Goal: Task Accomplishment & Management: Manage account settings

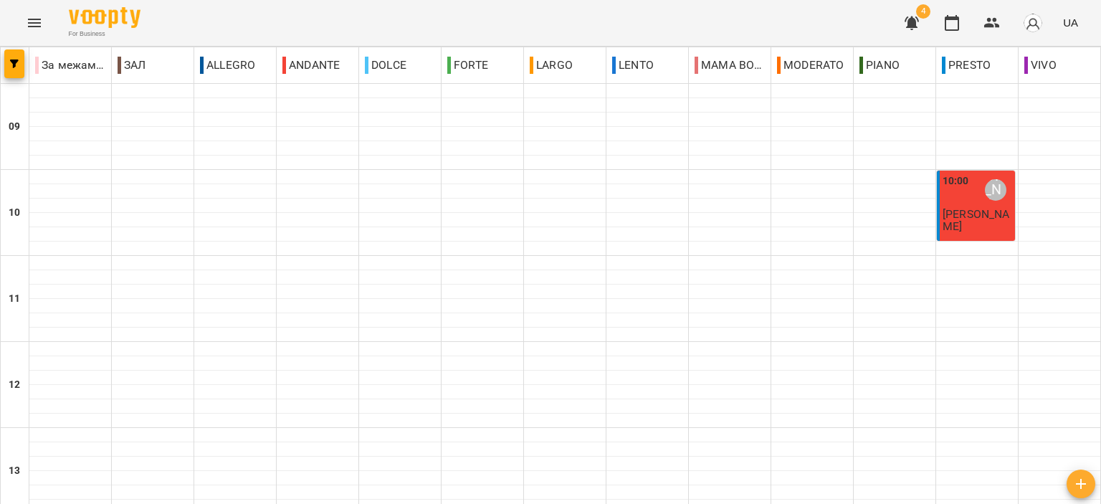
scroll to position [707, 0]
click at [915, 11] on button "button" at bounding box center [912, 23] width 34 height 34
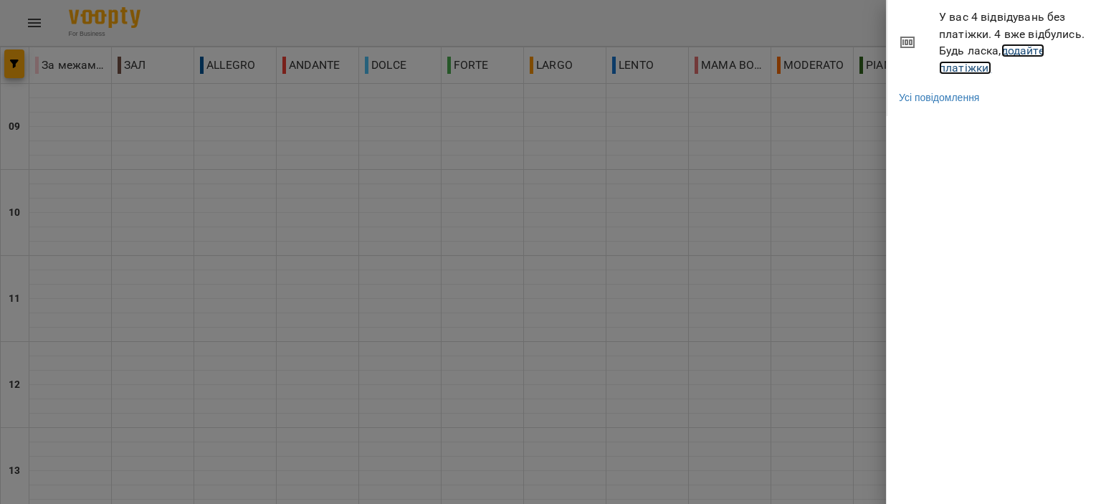
click at [981, 61] on link "додайте платіжки!" at bounding box center [991, 59] width 105 height 31
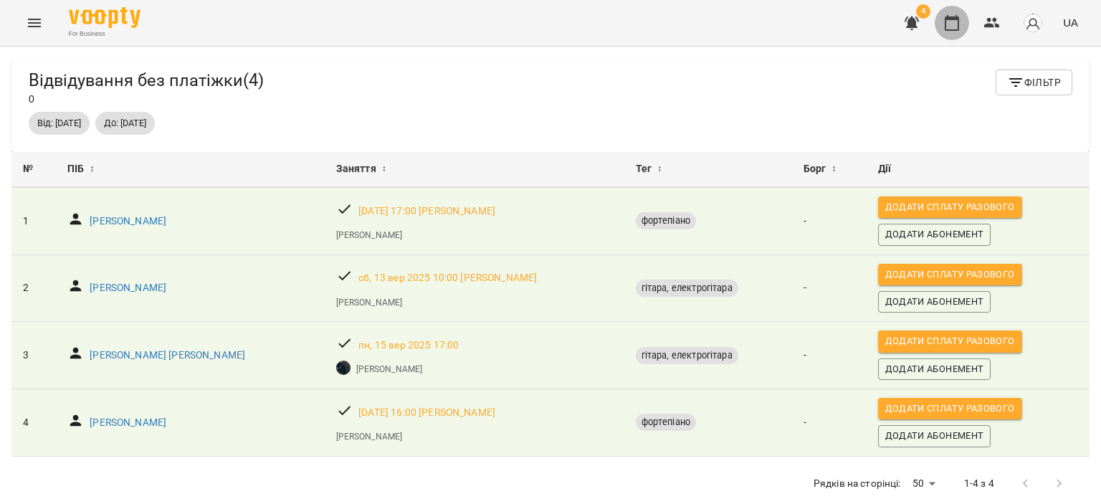
click at [953, 23] on icon "button" at bounding box center [951, 22] width 17 height 17
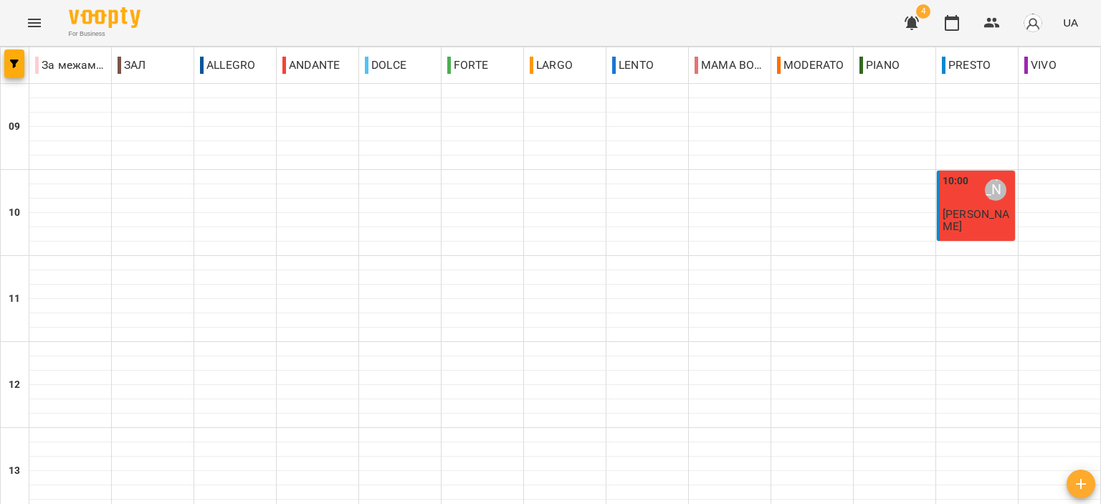
scroll to position [707, 0]
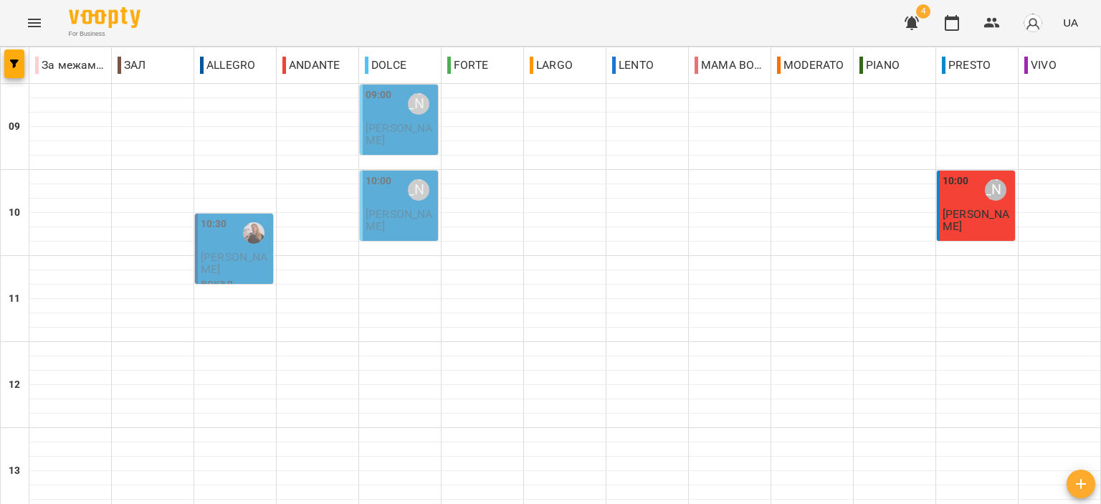
click at [405, 126] on span "Капленко Мілана" at bounding box center [399, 134] width 67 height 26
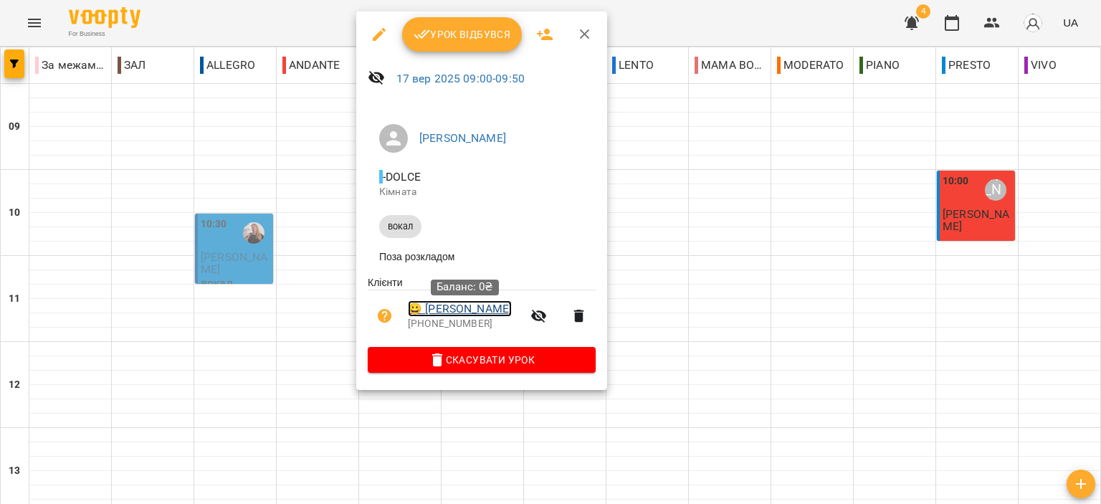
click at [490, 308] on link "😀 Капленко Мілана" at bounding box center [460, 308] width 104 height 17
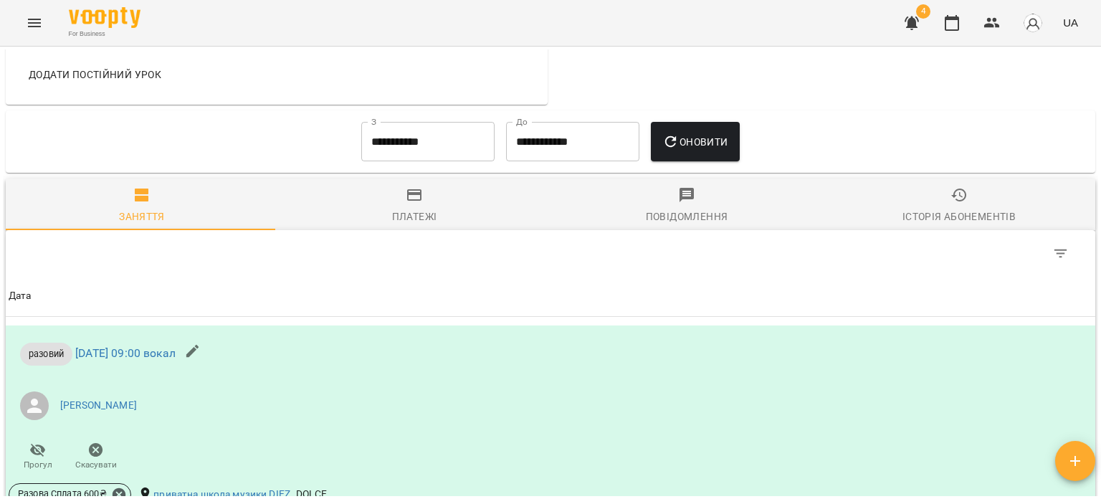
scroll to position [573, 0]
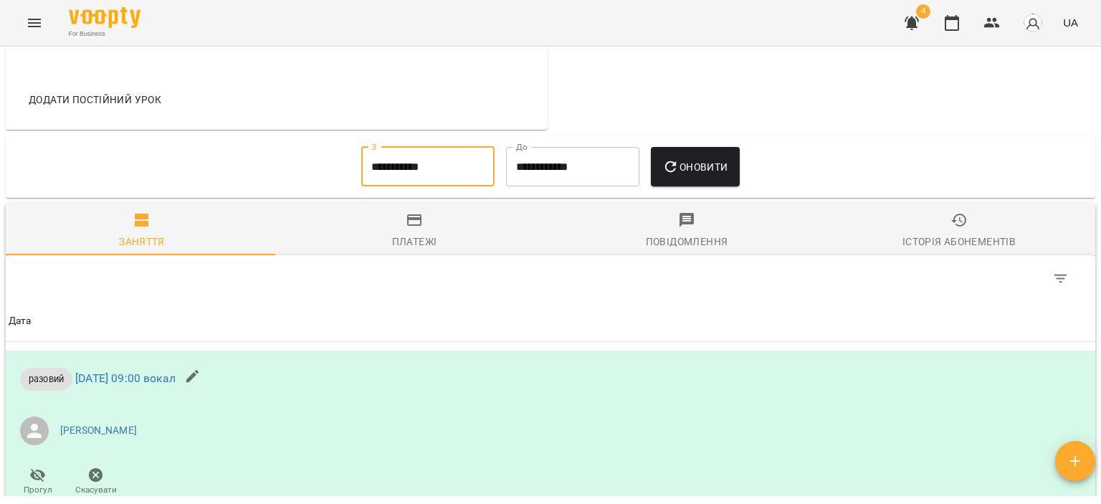
click at [475, 157] on input "**********" at bounding box center [427, 167] width 133 height 40
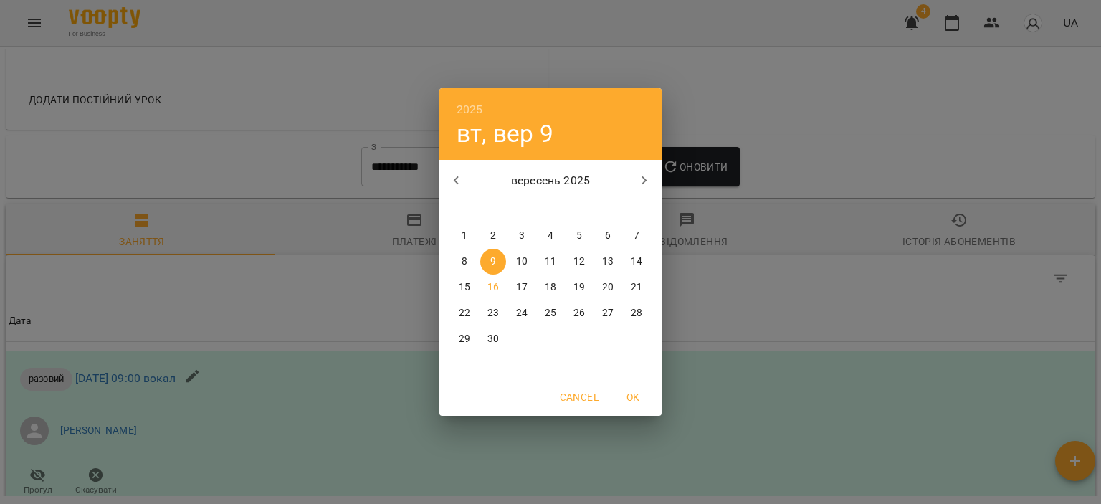
click at [462, 234] on p "1" at bounding box center [465, 236] width 6 height 14
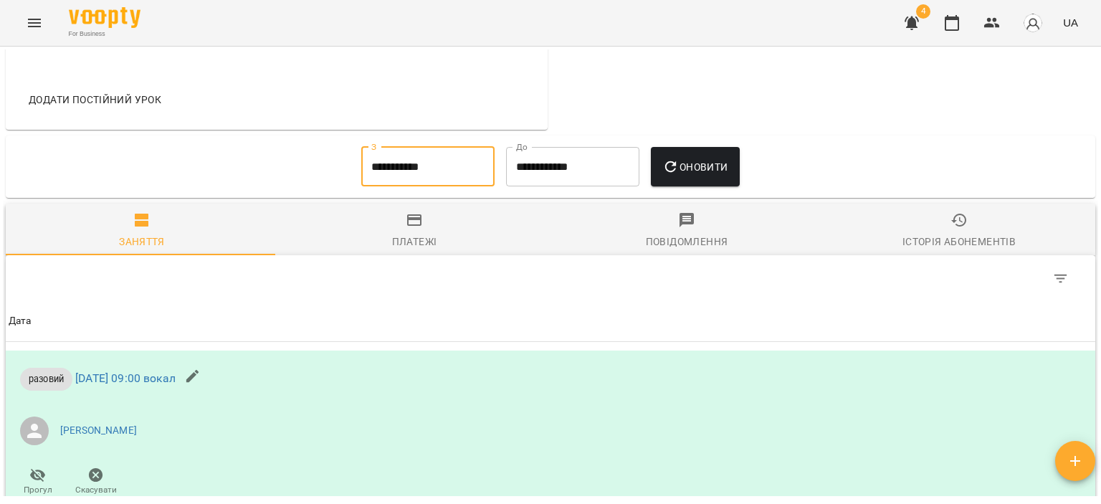
click at [686, 160] on span "Оновити" at bounding box center [694, 166] width 65 height 17
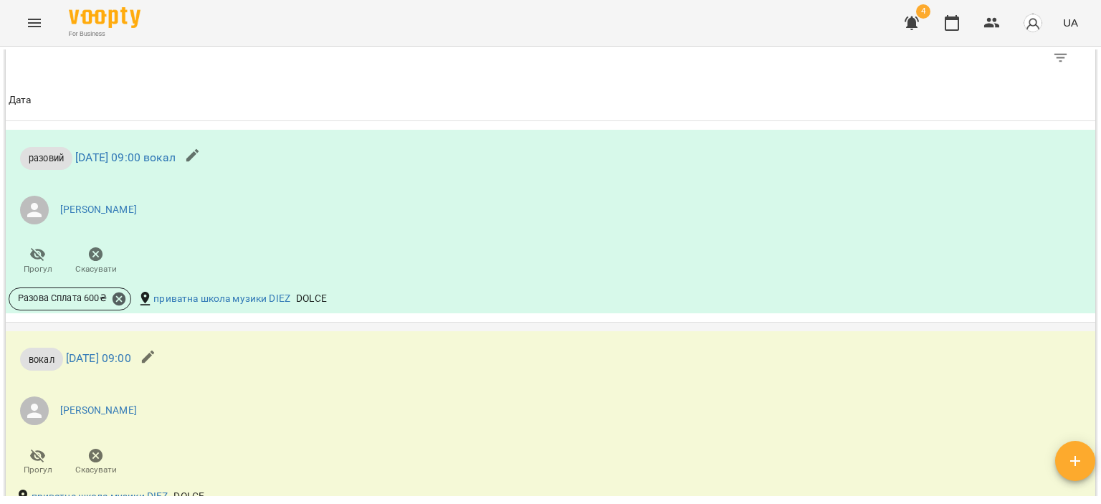
scroll to position [645, 0]
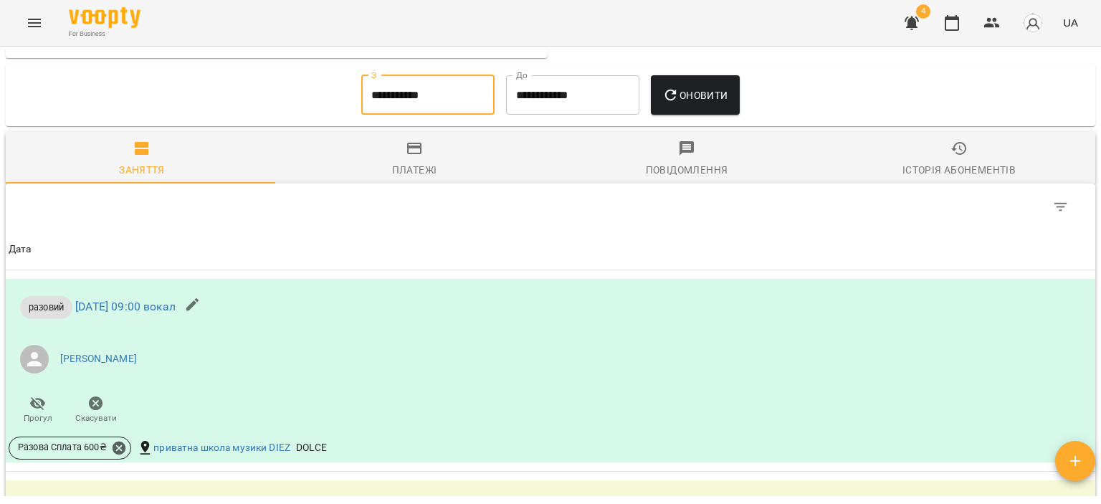
click at [379, 93] on input "**********" at bounding box center [427, 95] width 133 height 40
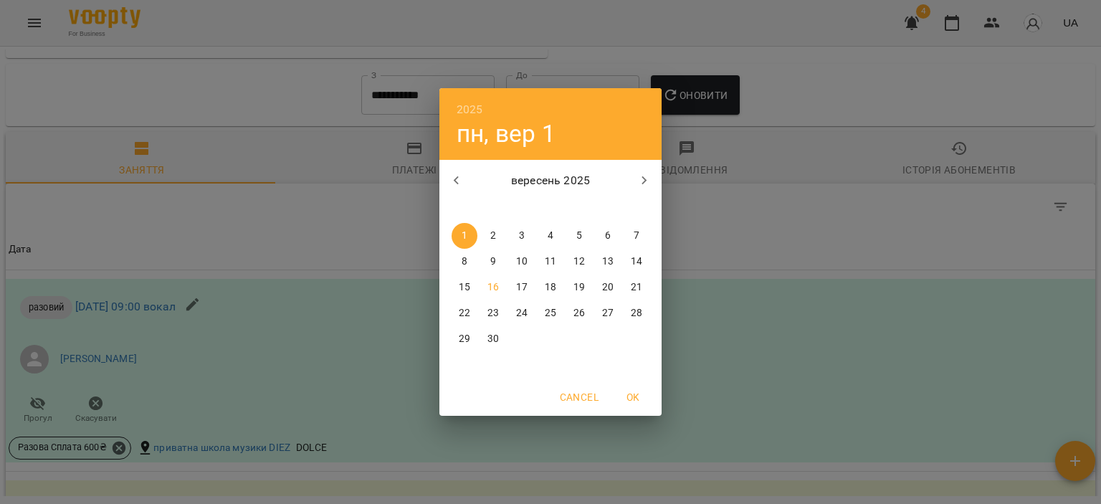
click at [472, 175] on button "button" at bounding box center [456, 180] width 34 height 34
click at [475, 178] on p "серпень 2025" at bounding box center [551, 180] width 154 height 17
click at [454, 183] on icon "button" at bounding box center [456, 180] width 17 height 17
click at [493, 229] on p "1" at bounding box center [493, 236] width 6 height 14
type input "**********"
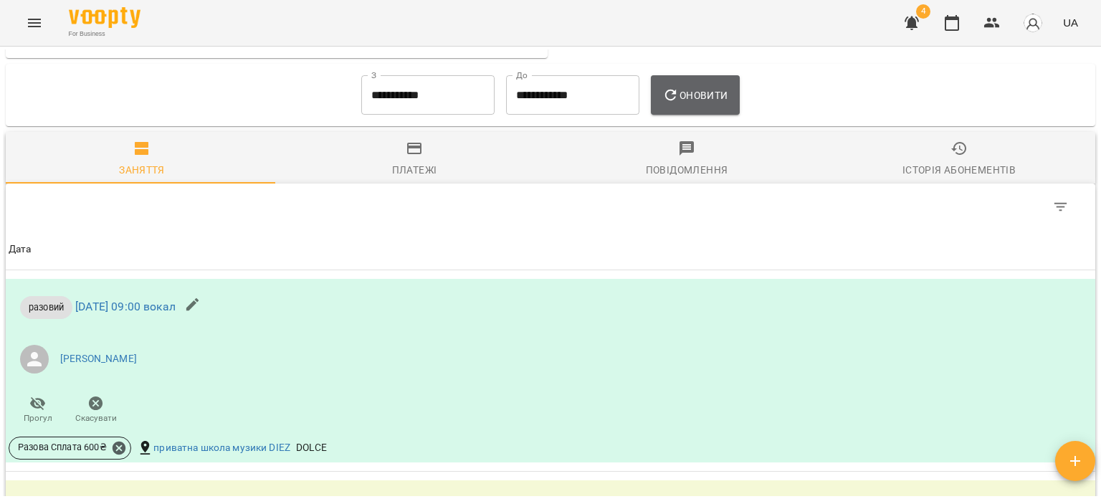
click at [662, 103] on button "Оновити" at bounding box center [695, 95] width 88 height 40
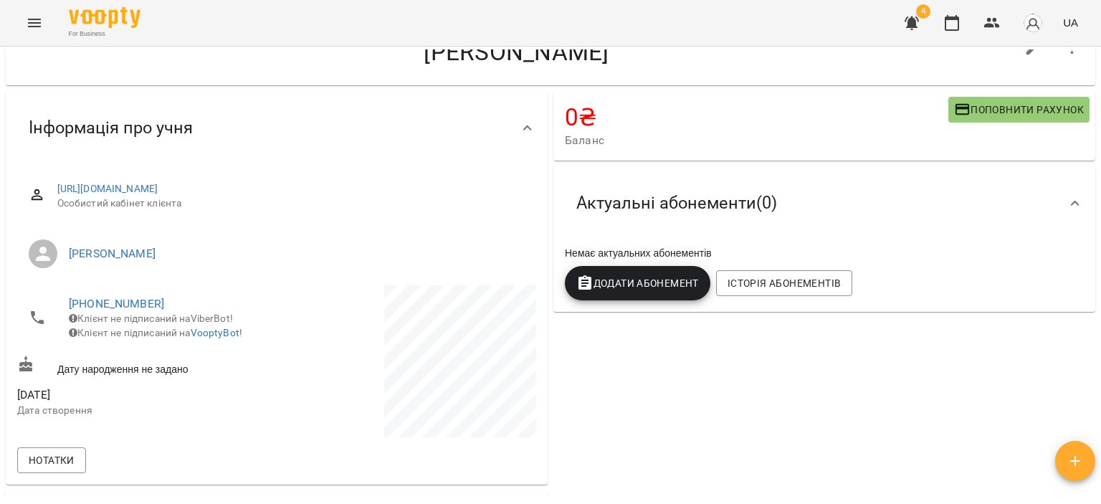
scroll to position [0, 0]
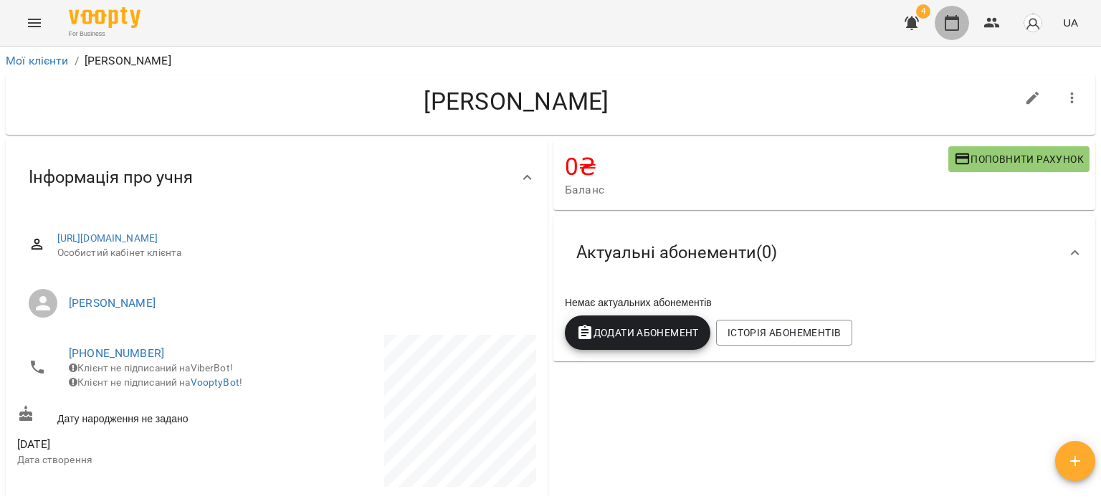
click at [953, 28] on icon "button" at bounding box center [951, 22] width 17 height 17
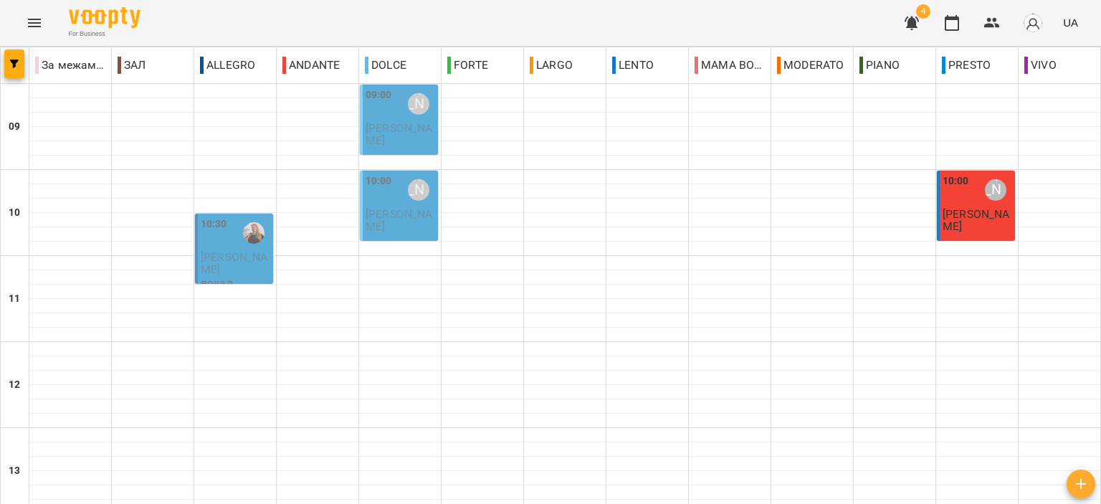
click at [403, 130] on span "Капленко Мілана" at bounding box center [399, 134] width 67 height 26
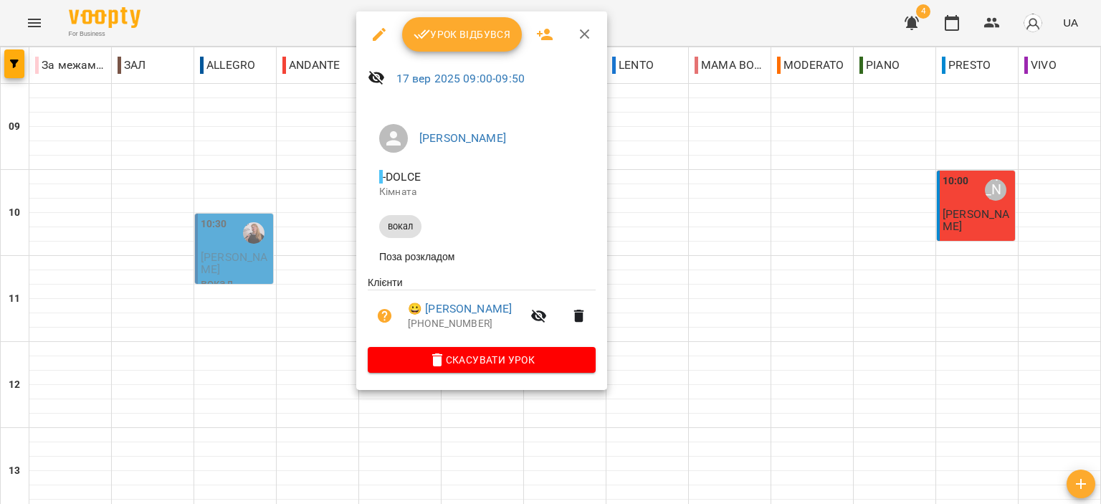
click at [576, 30] on icon "button" at bounding box center [584, 34] width 17 height 17
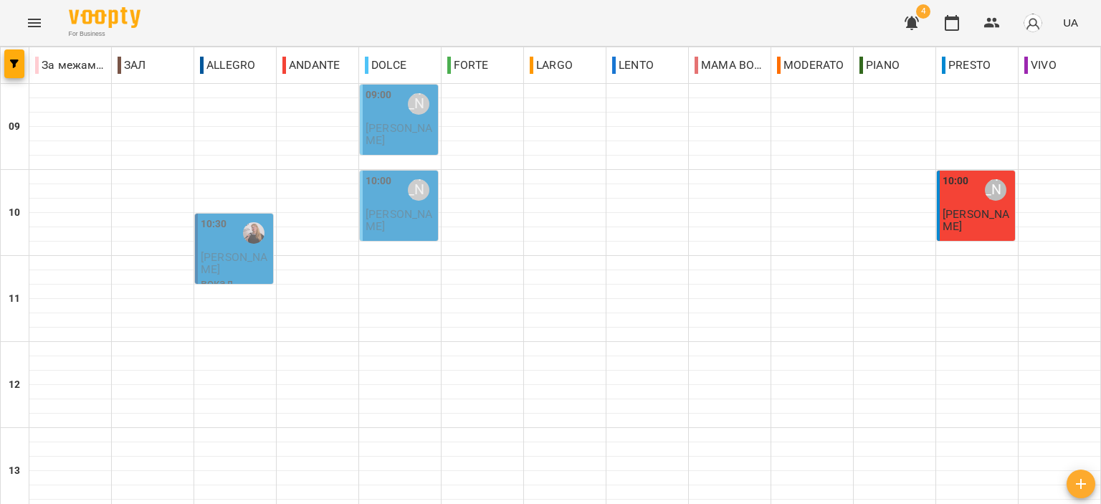
click at [361, 214] on div "10:00 Дубина Аліна Локоть Надія" at bounding box center [399, 206] width 78 height 70
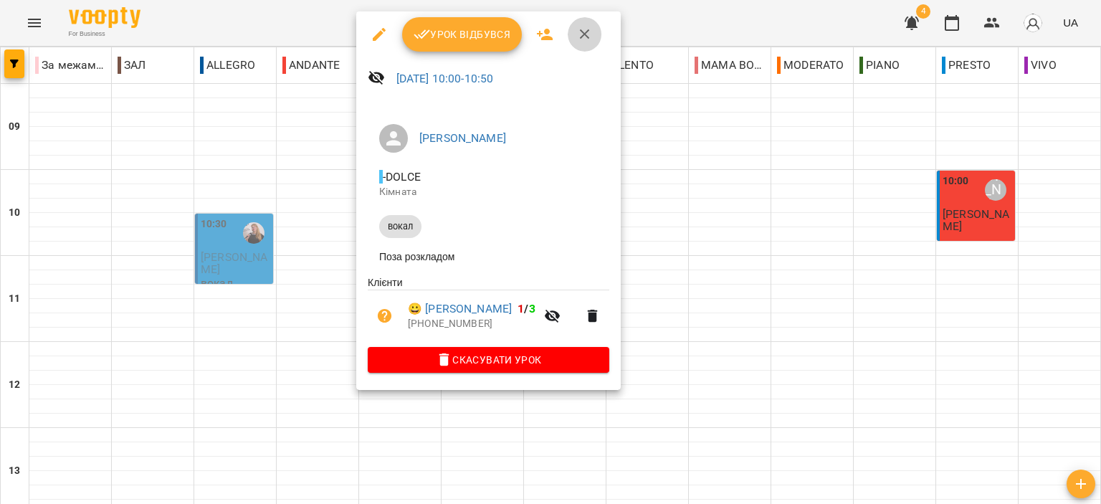
click at [584, 35] on icon "button" at bounding box center [585, 34] width 10 height 10
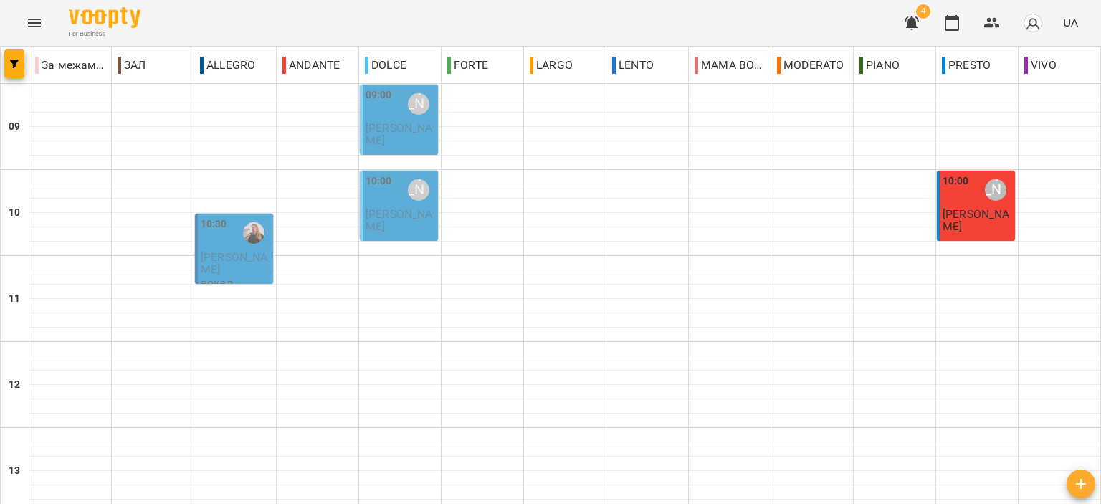
click at [244, 256] on span "Шатова Наталія" at bounding box center [234, 263] width 67 height 26
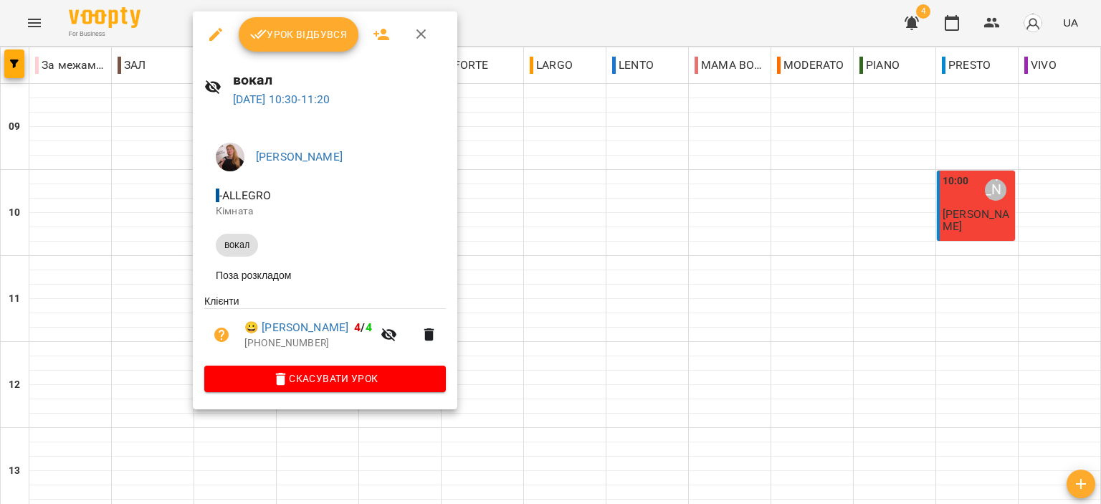
click at [414, 37] on icon "button" at bounding box center [421, 34] width 17 height 17
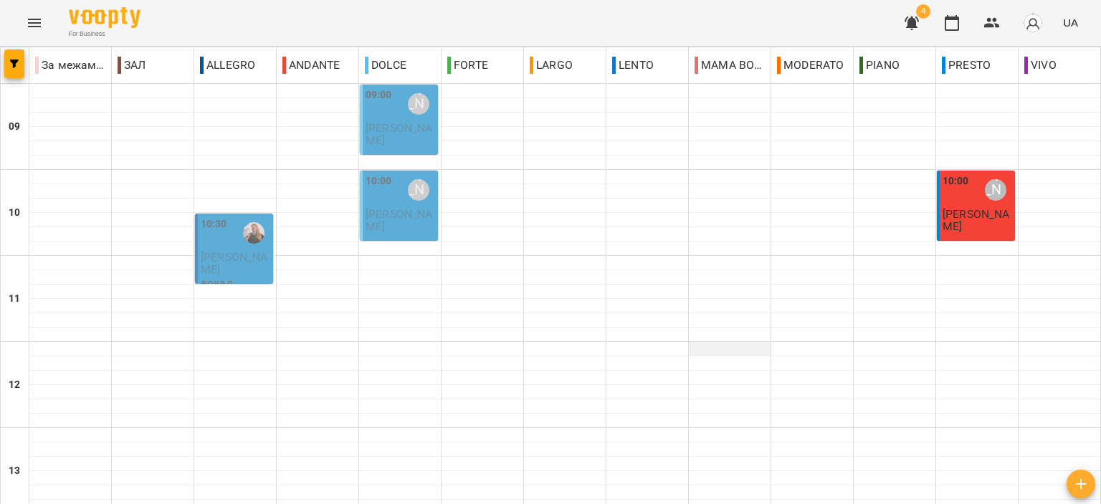
scroll to position [563, 0]
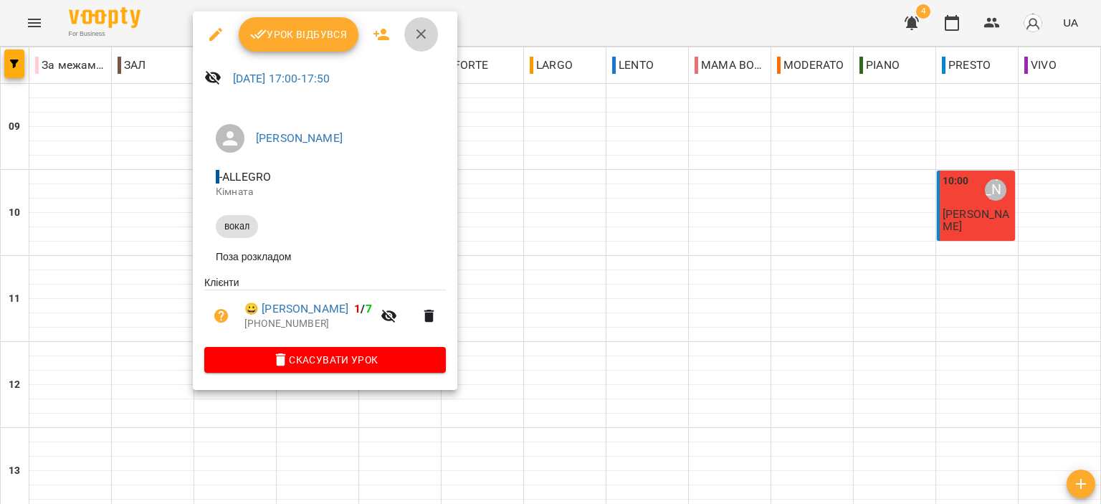
click at [421, 39] on icon "button" at bounding box center [421, 34] width 17 height 17
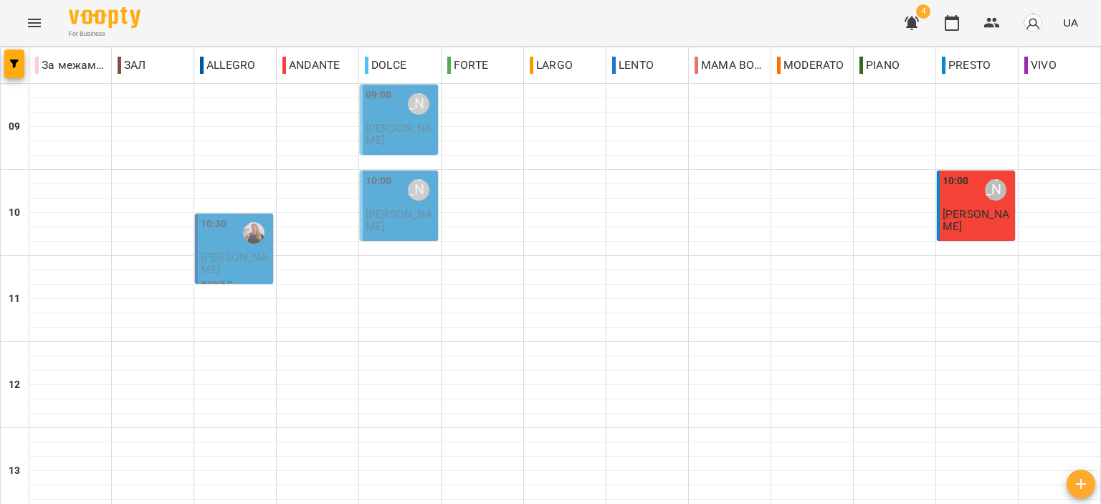
scroll to position [0, 0]
click at [956, 220] on p "Дайнеко Ольга" at bounding box center [978, 220] width 70 height 25
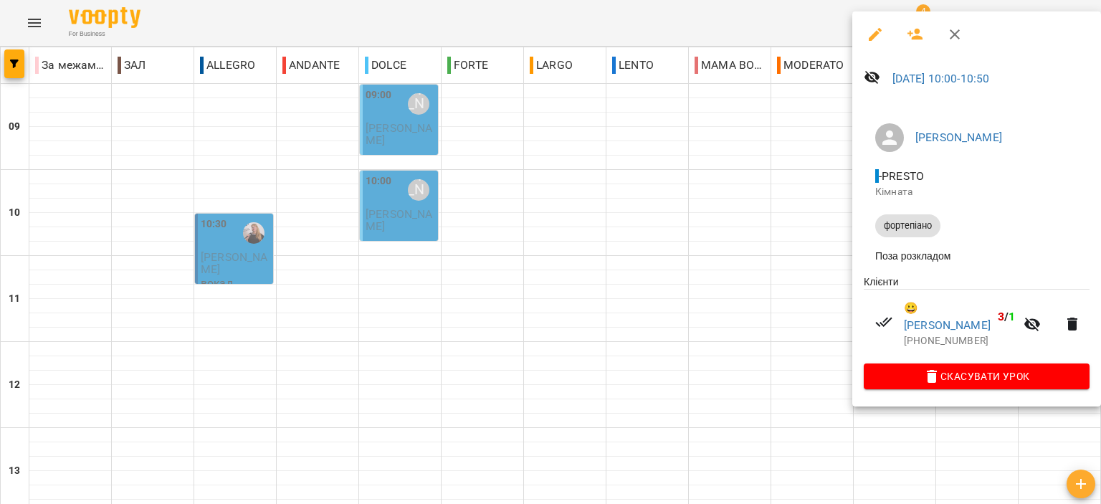
click at [958, 39] on icon "button" at bounding box center [954, 34] width 17 height 17
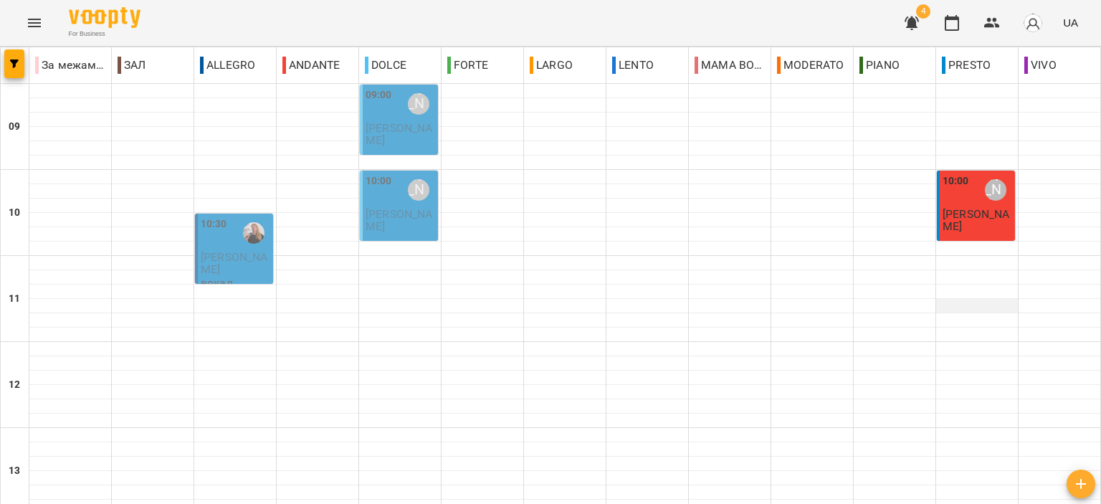
scroll to position [358, 0]
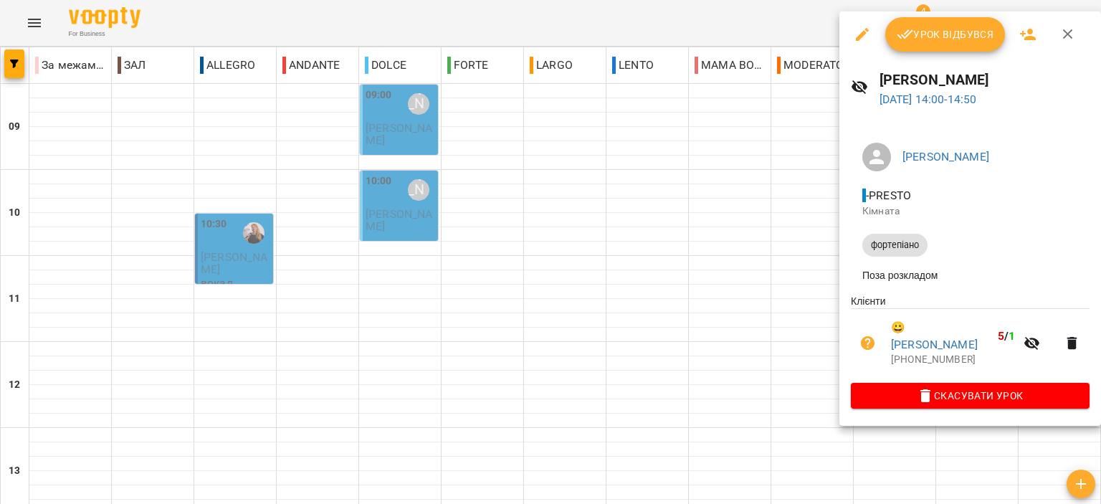
click at [1064, 28] on icon "button" at bounding box center [1068, 34] width 17 height 17
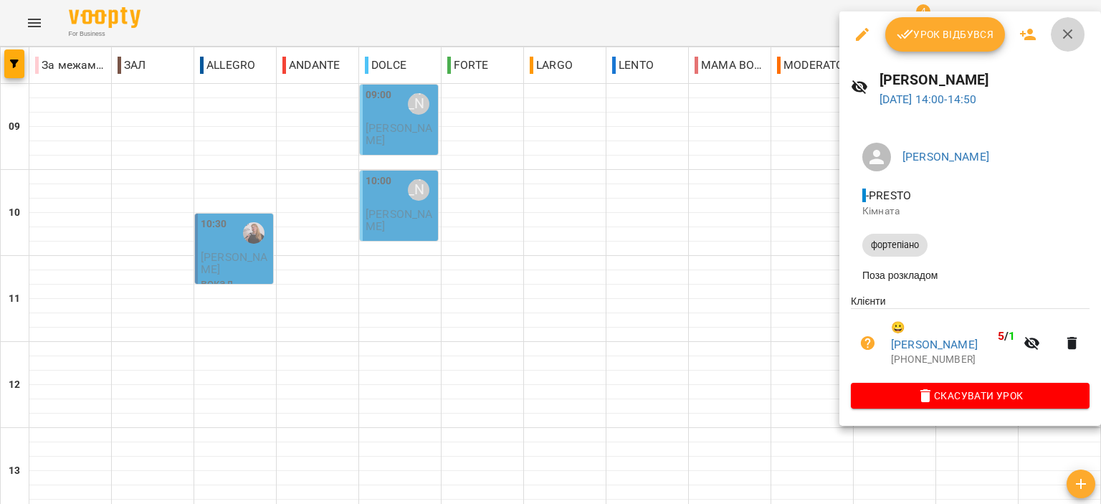
click at [1065, 39] on icon "button" at bounding box center [1068, 34] width 17 height 17
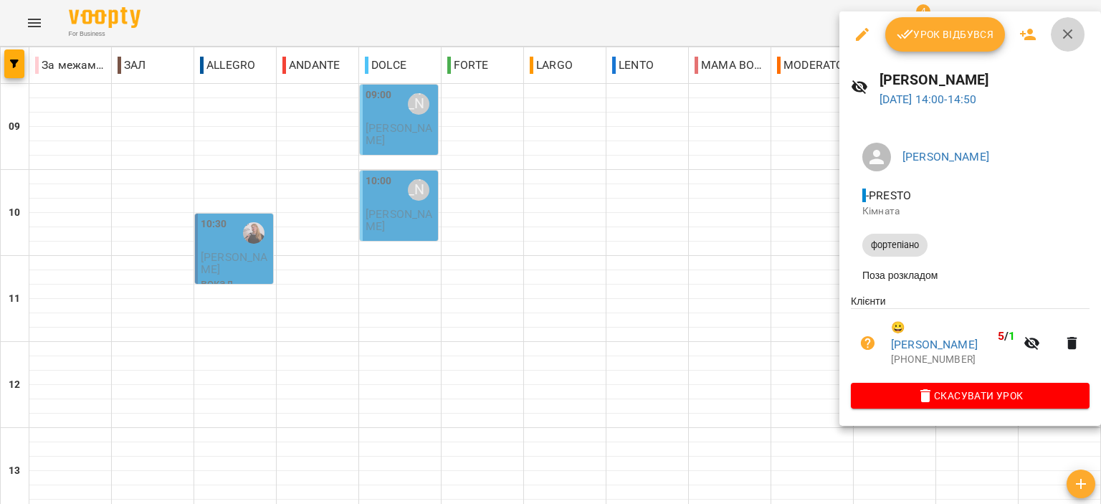
click at [1062, 36] on icon "button" at bounding box center [1068, 34] width 17 height 17
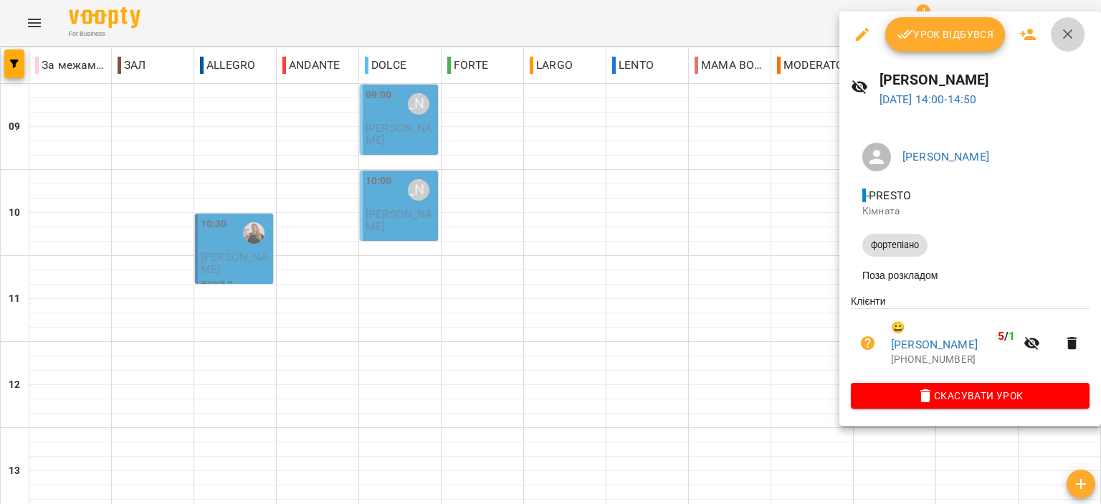
click at [1066, 30] on icon "button" at bounding box center [1068, 34] width 17 height 17
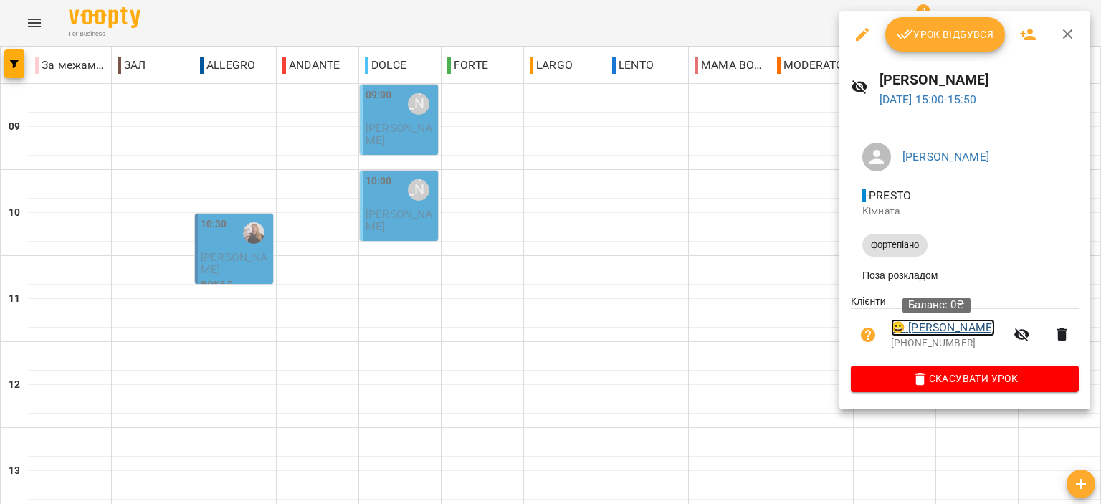
click at [955, 323] on link "😀 Клюс Забава" at bounding box center [943, 327] width 104 height 17
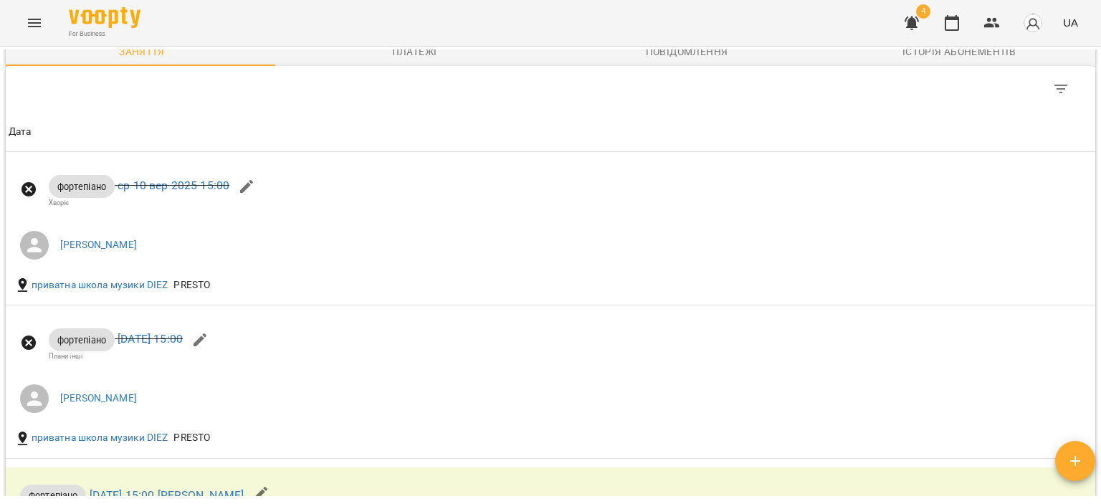
scroll to position [645, 0]
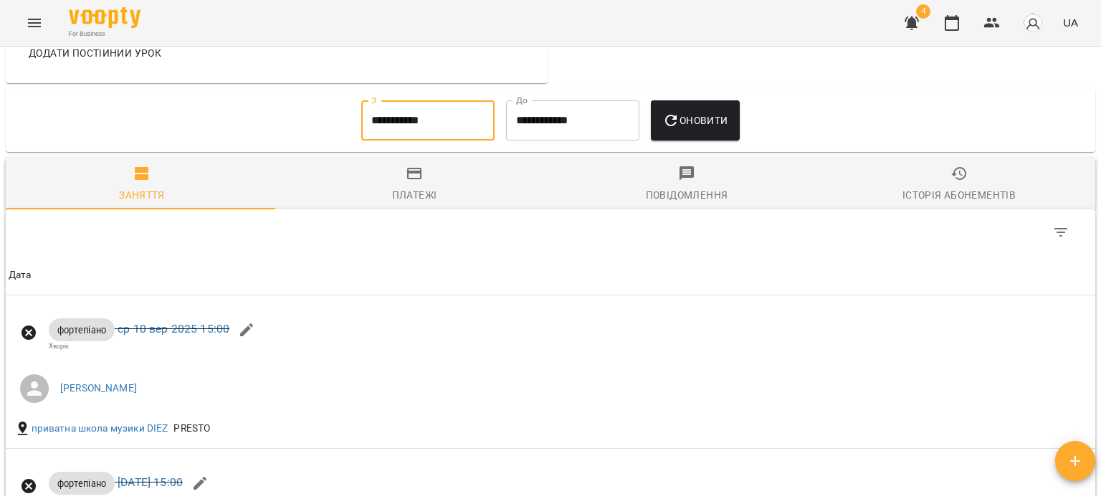
click at [424, 141] on input "**********" at bounding box center [427, 120] width 133 height 40
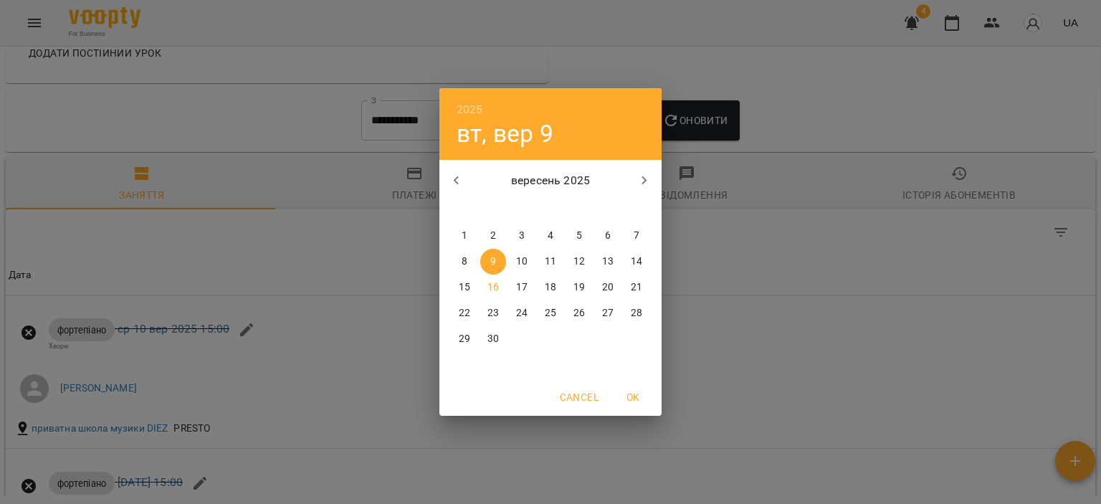
click at [585, 406] on button "Cancel" at bounding box center [579, 397] width 50 height 26
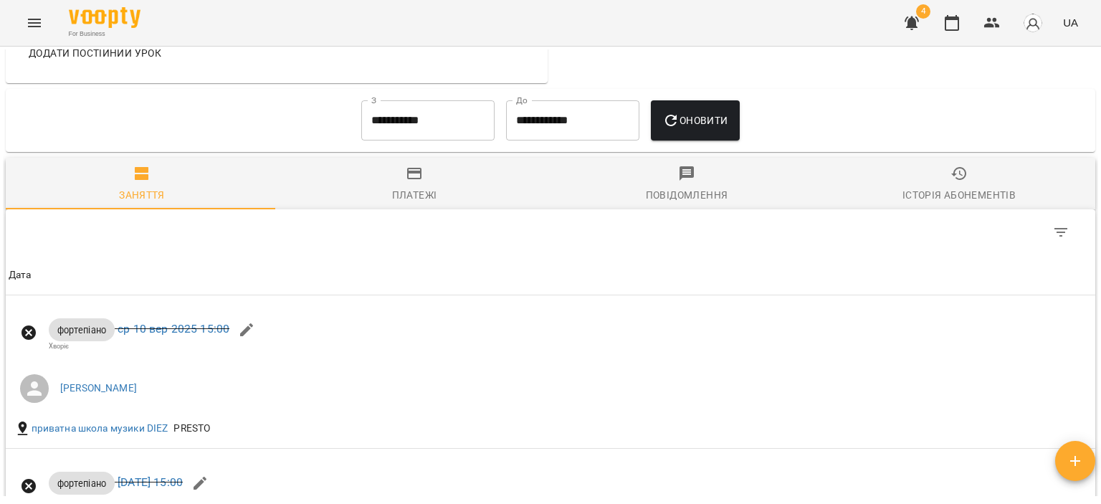
click at [430, 146] on div "**********" at bounding box center [428, 121] width 145 height 52
click at [428, 140] on input "**********" at bounding box center [427, 120] width 133 height 40
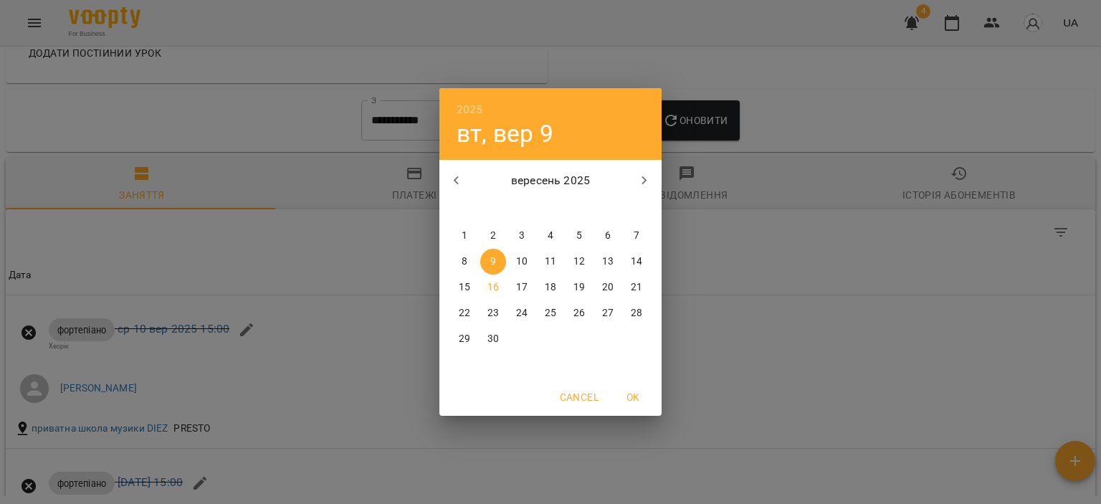
click at [454, 186] on icon "button" at bounding box center [456, 180] width 17 height 17
click at [584, 226] on button "1" at bounding box center [579, 236] width 26 height 26
type input "**********"
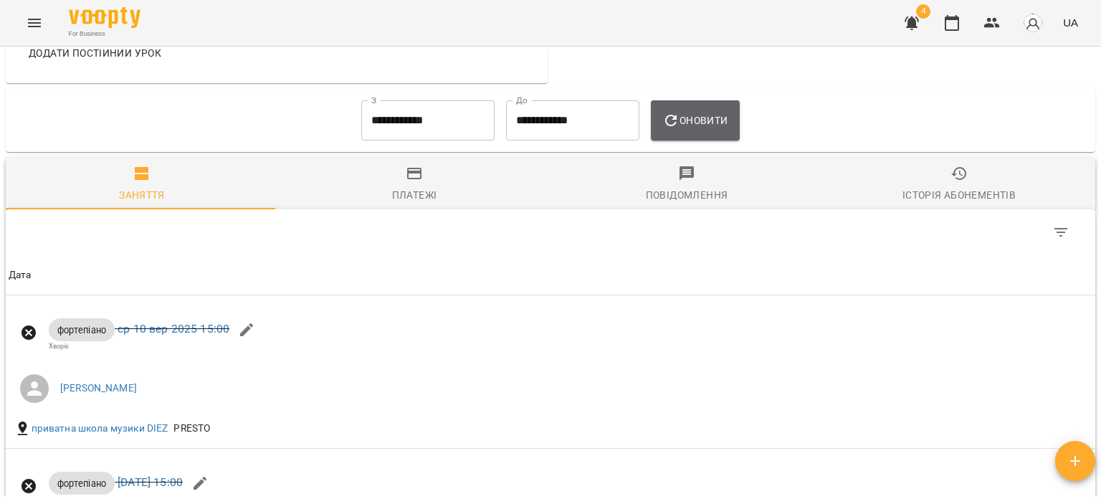
click at [700, 129] on span "Оновити" at bounding box center [694, 120] width 65 height 17
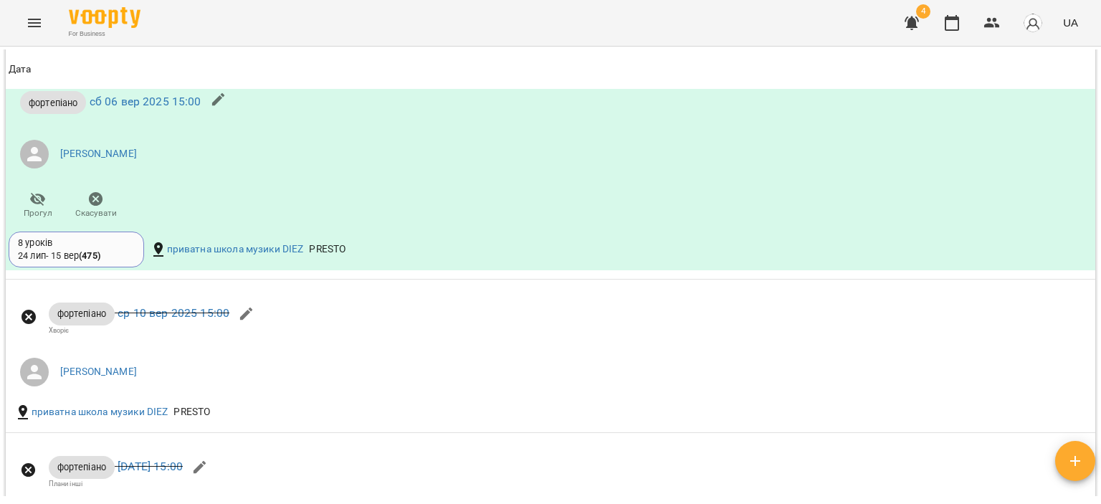
scroll to position [1966, 0]
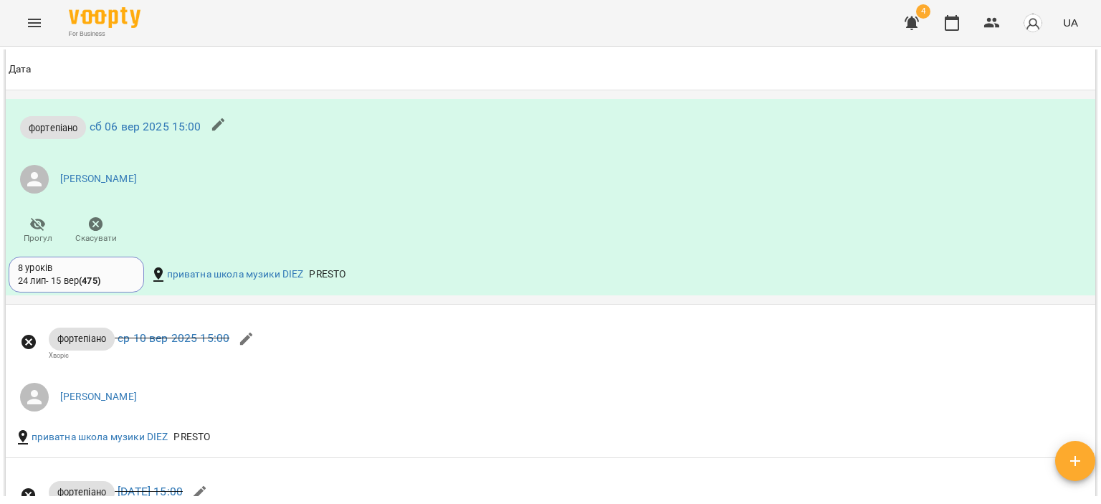
click at [124, 275] on div "8 уроків" at bounding box center [76, 268] width 117 height 13
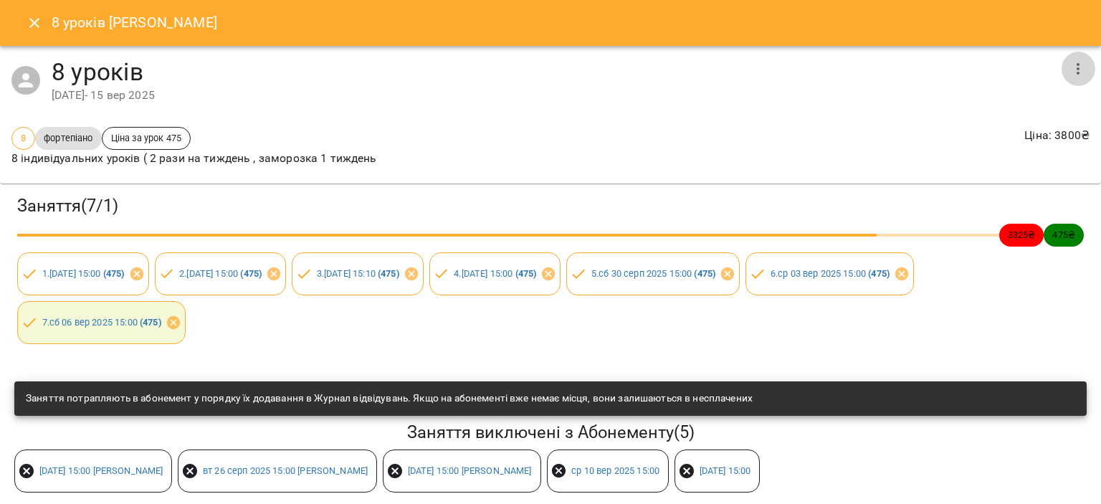
click at [1070, 74] on icon "button" at bounding box center [1078, 68] width 17 height 17
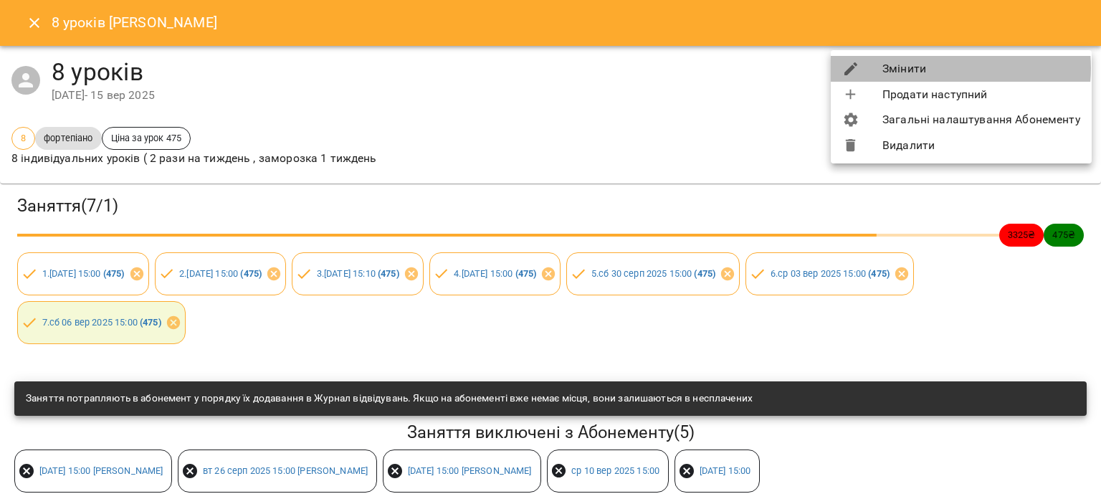
click at [931, 68] on li "Змінити" at bounding box center [961, 69] width 261 height 26
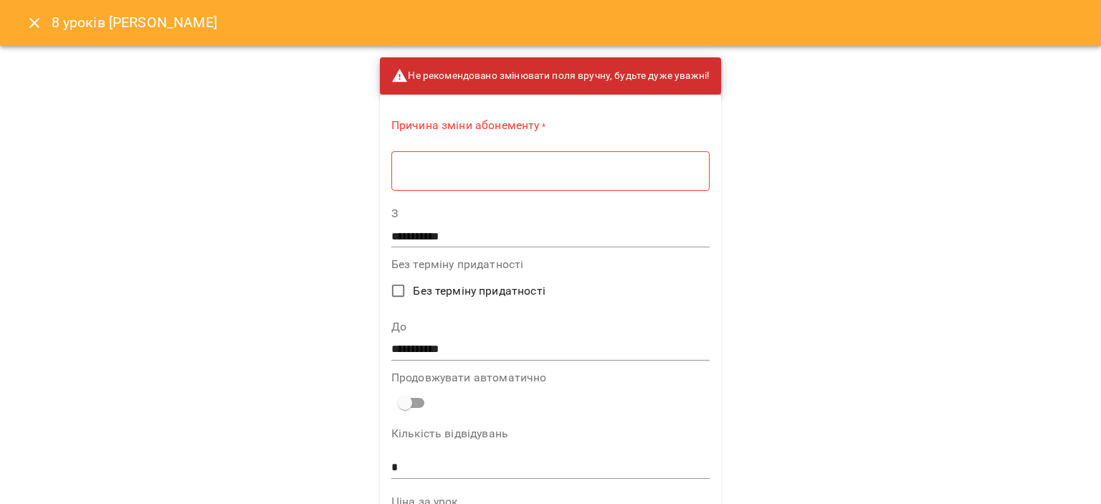
click at [607, 171] on textarea at bounding box center [550, 171] width 298 height 14
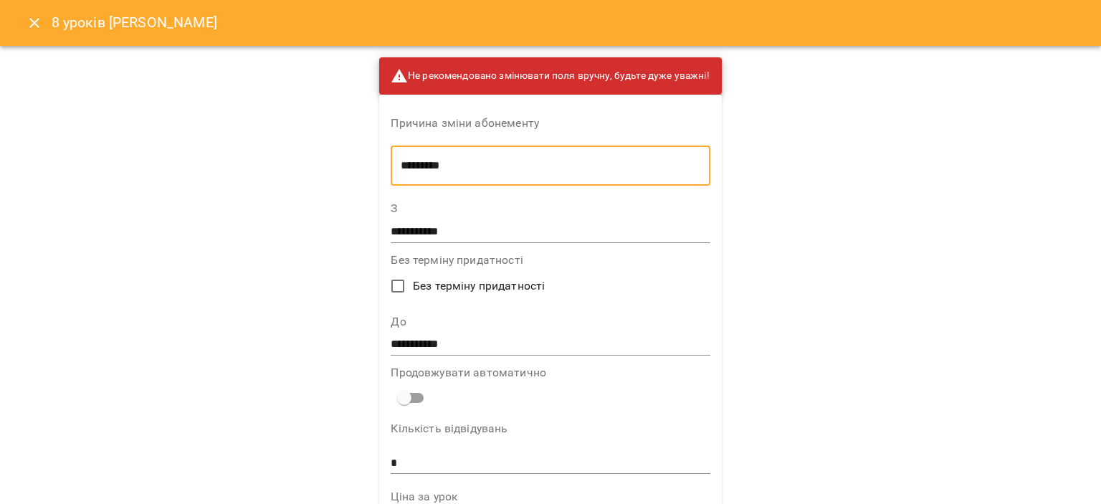
type textarea "*********"
click at [436, 343] on input "**********" at bounding box center [550, 344] width 319 height 23
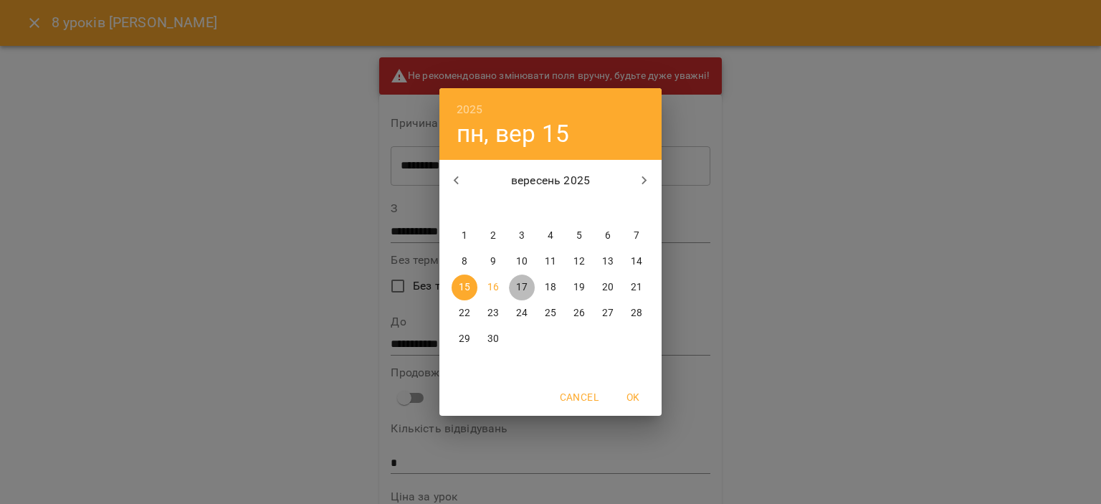
click at [526, 284] on p "17" at bounding box center [521, 287] width 11 height 14
type input "**********"
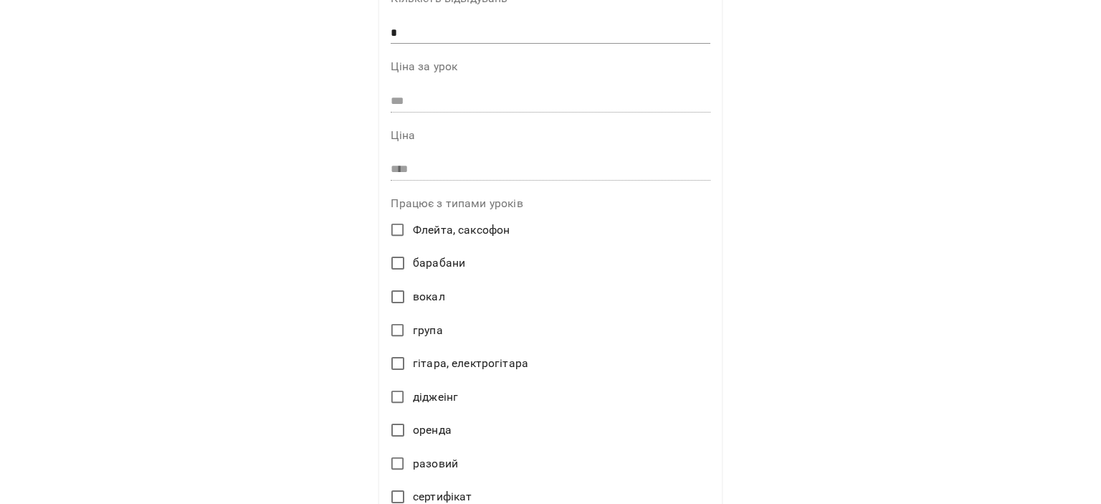
scroll to position [674, 0]
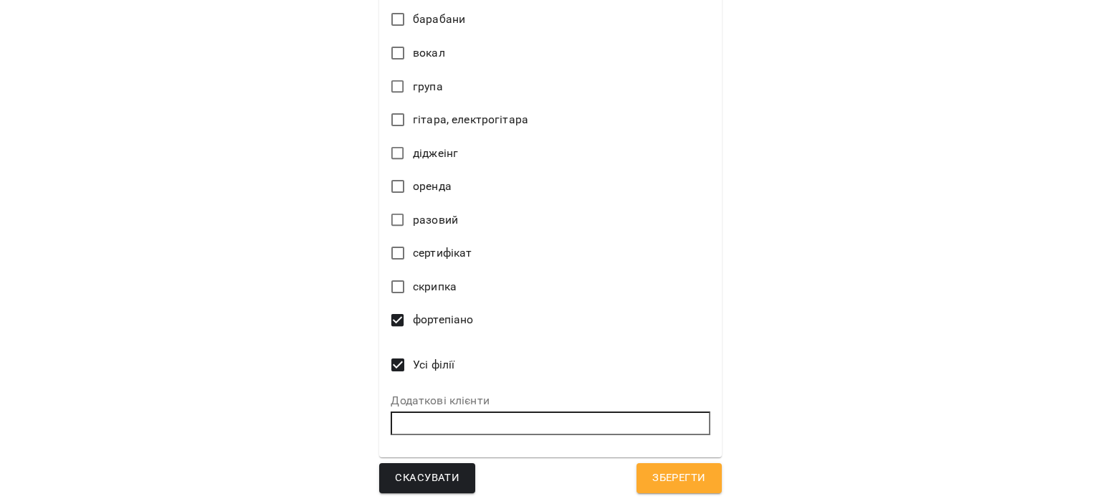
click at [662, 477] on span "Зберегти" at bounding box center [678, 478] width 53 height 19
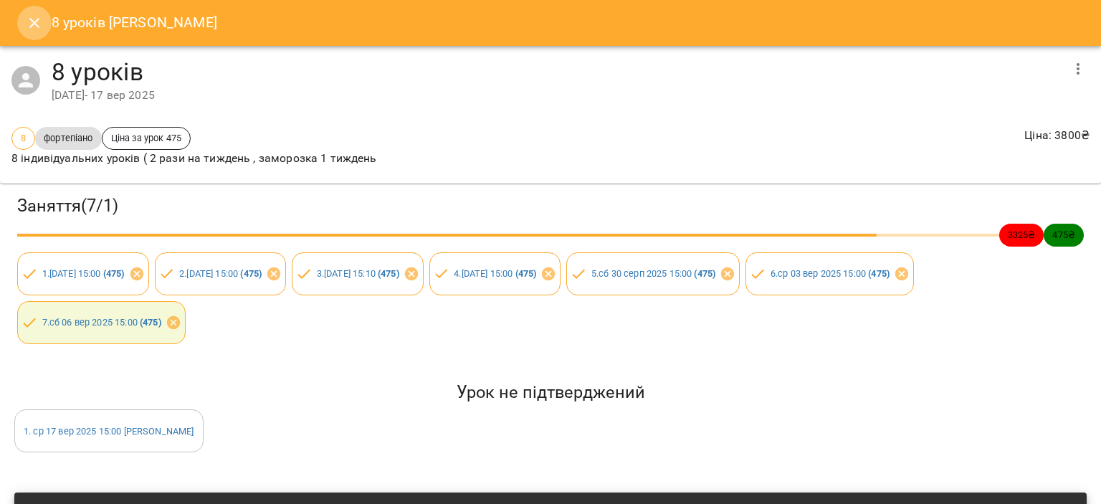
click at [20, 17] on button "Close" at bounding box center [34, 23] width 34 height 34
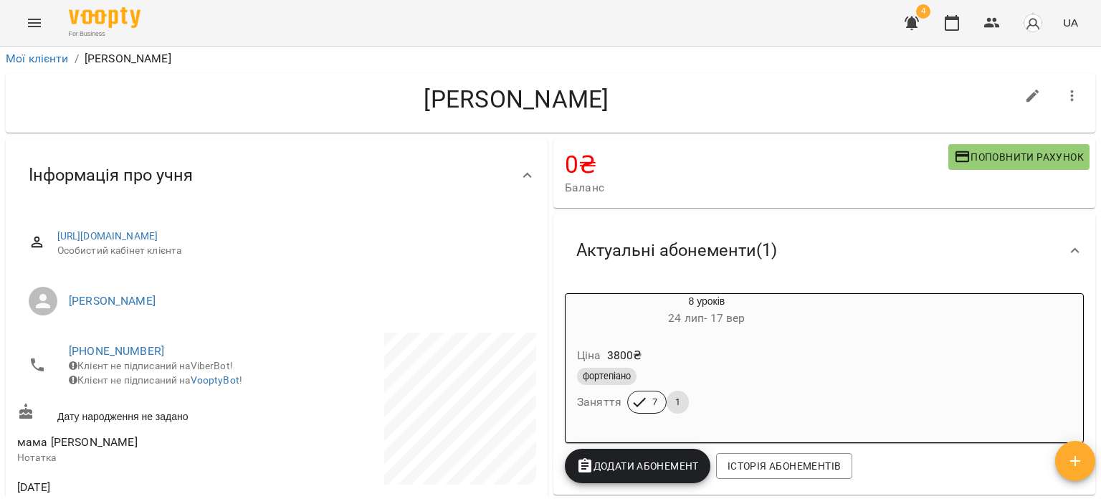
scroll to position [0, 0]
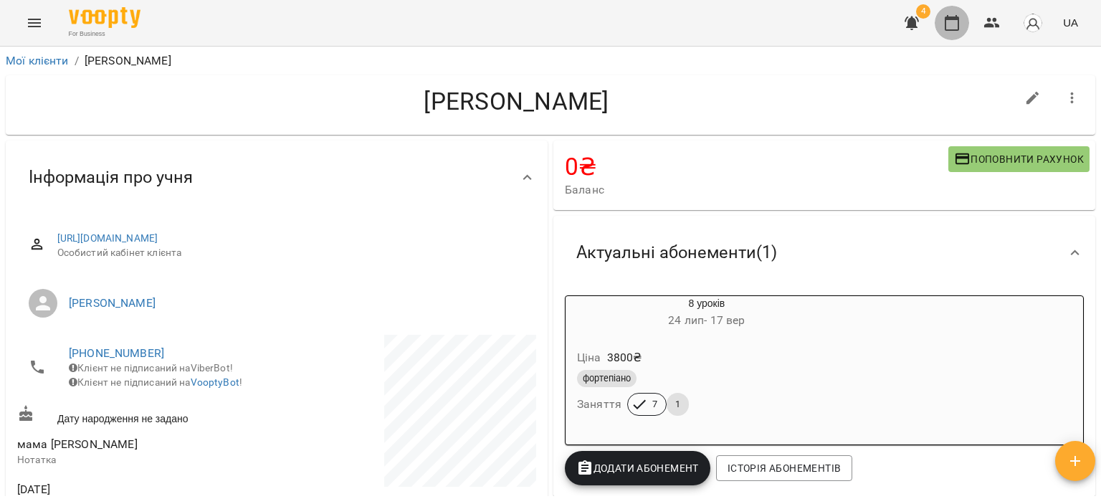
click at [943, 19] on button "button" at bounding box center [952, 23] width 34 height 34
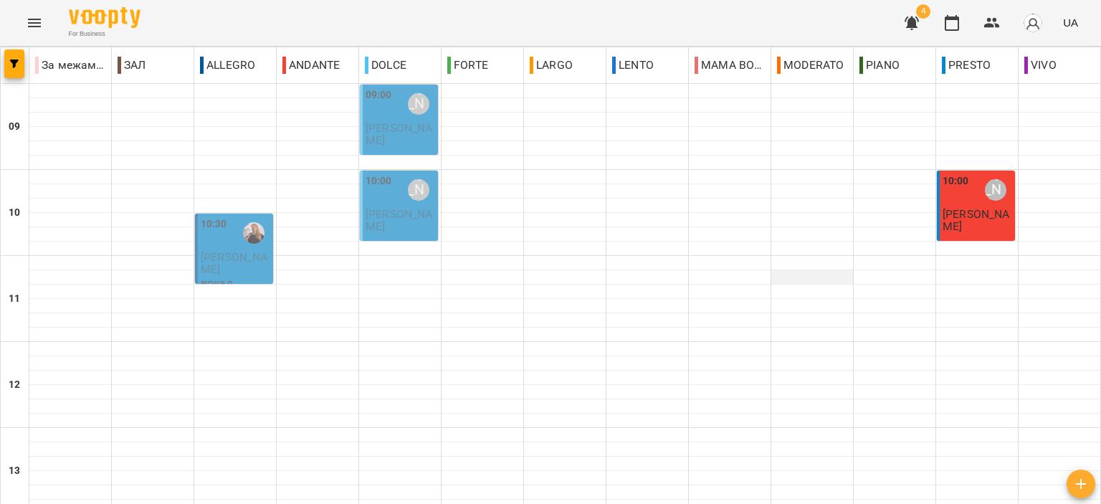
scroll to position [358, 0]
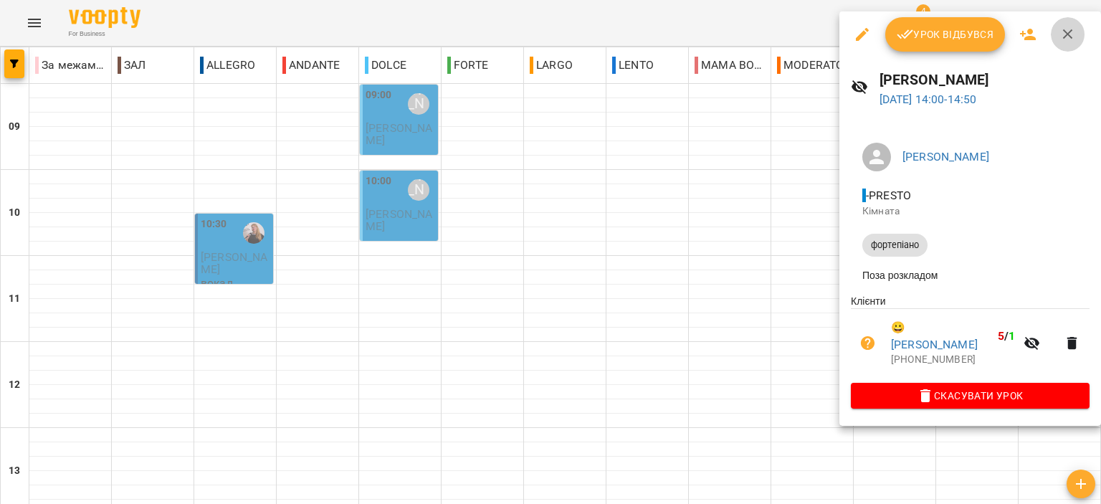
click at [1060, 39] on icon "button" at bounding box center [1068, 34] width 17 height 17
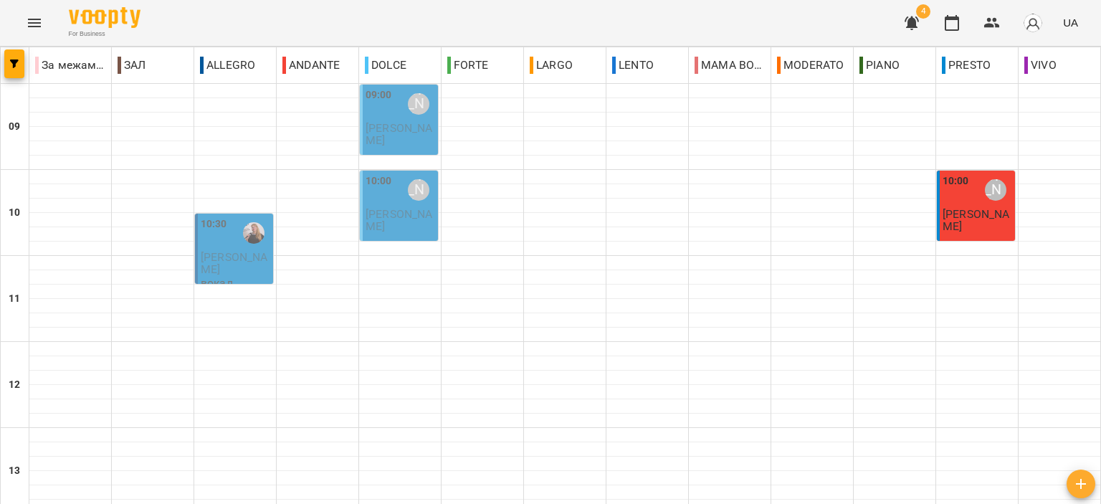
scroll to position [0, 0]
click at [387, 121] on span "Капленко Мілана" at bounding box center [399, 134] width 67 height 26
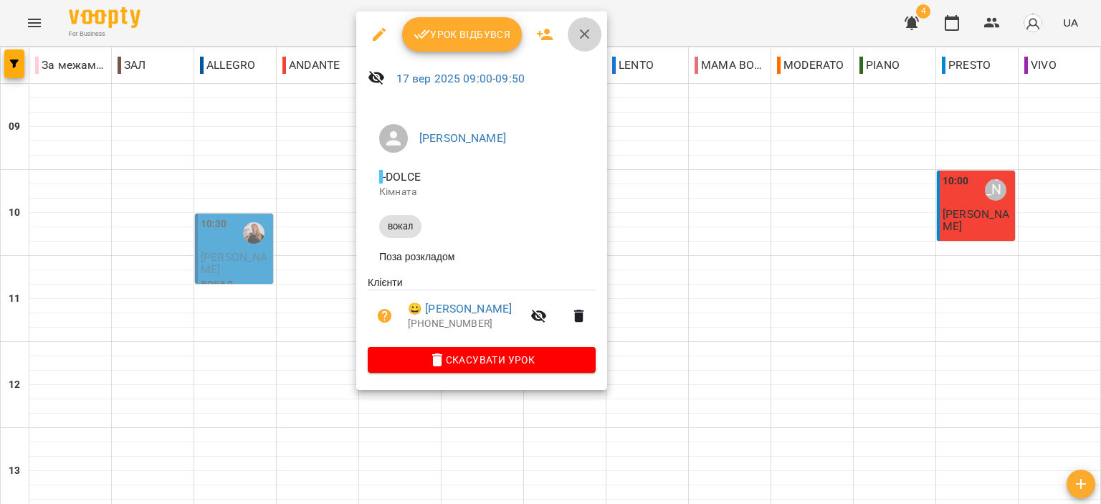
click at [582, 38] on icon "button" at bounding box center [584, 34] width 17 height 17
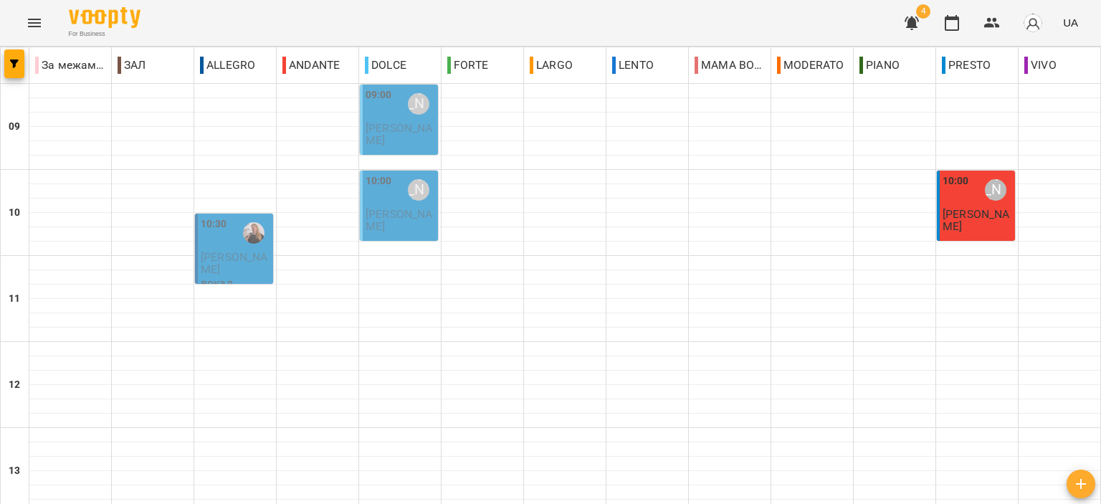
click at [394, 213] on span "Локоть Надія" at bounding box center [399, 220] width 67 height 26
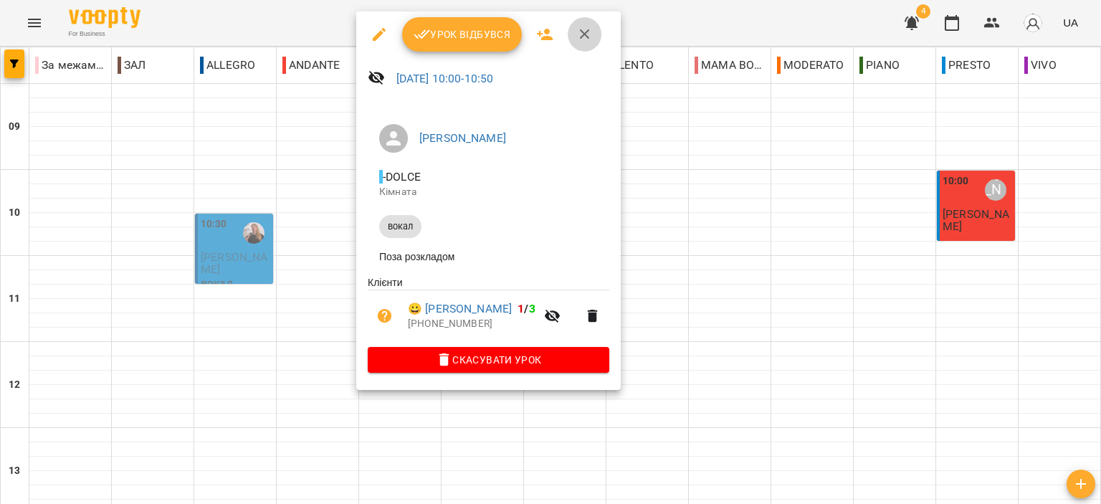
click at [576, 42] on icon "button" at bounding box center [584, 34] width 17 height 17
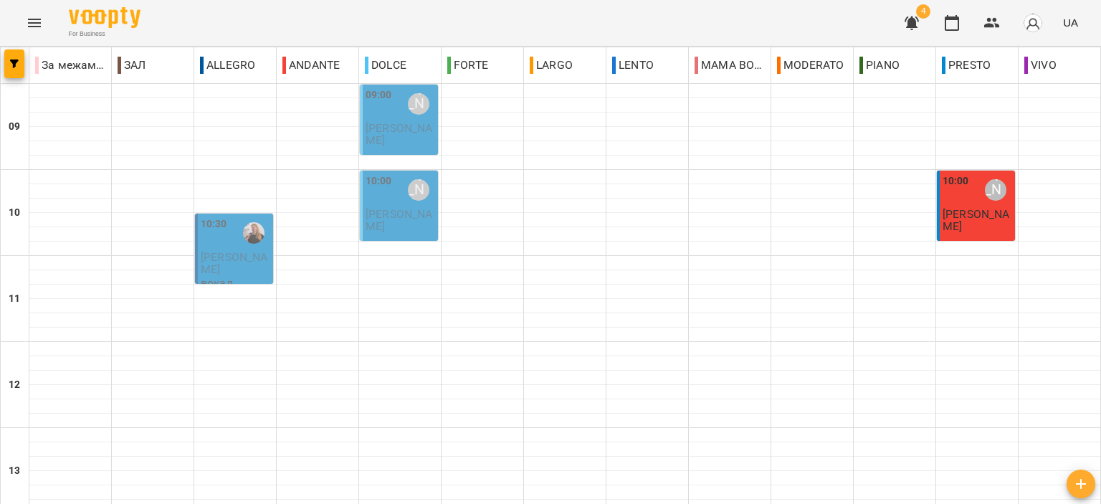
click at [220, 262] on span "Шатова Наталія" at bounding box center [234, 263] width 67 height 26
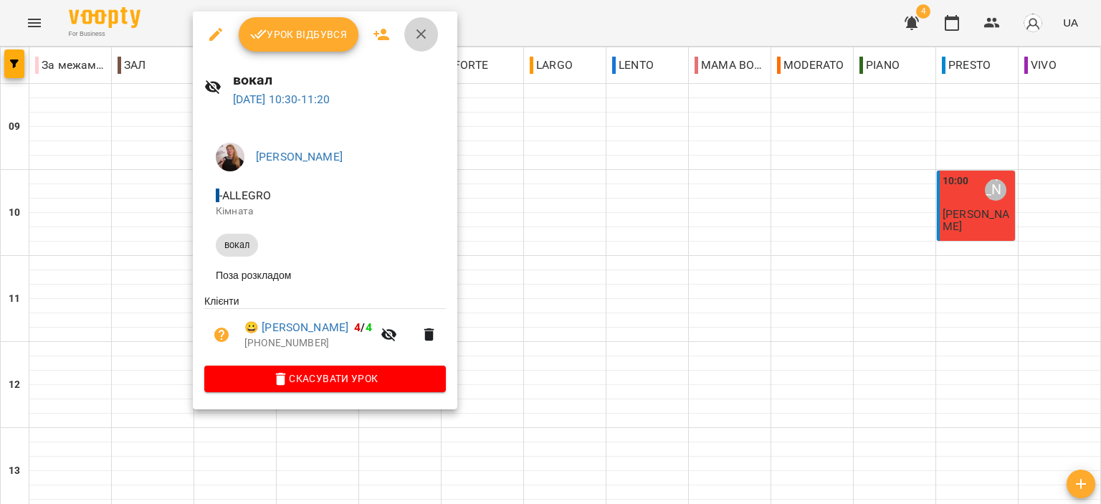
click at [430, 31] on button "button" at bounding box center [421, 34] width 34 height 34
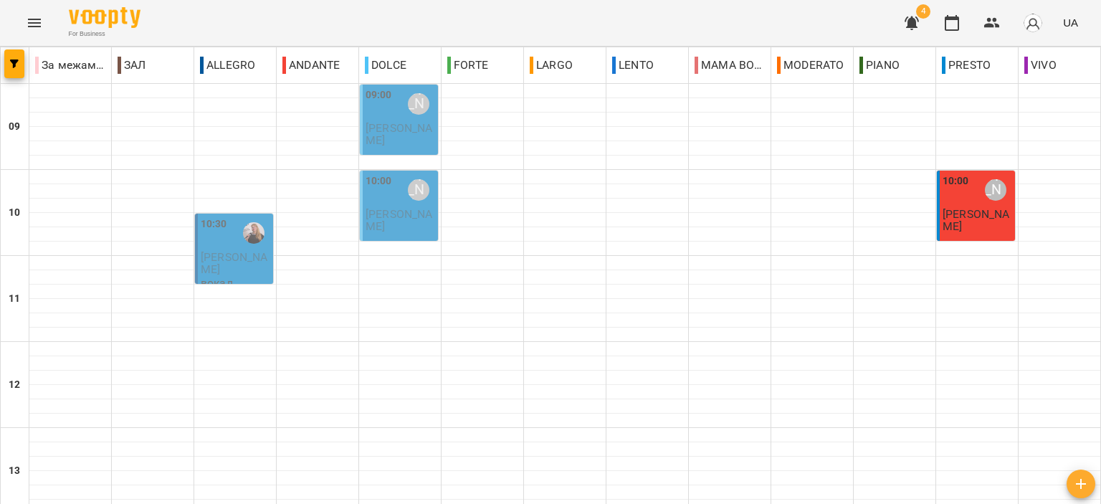
click at [229, 266] on p "Шатова Наталія" at bounding box center [236, 263] width 70 height 25
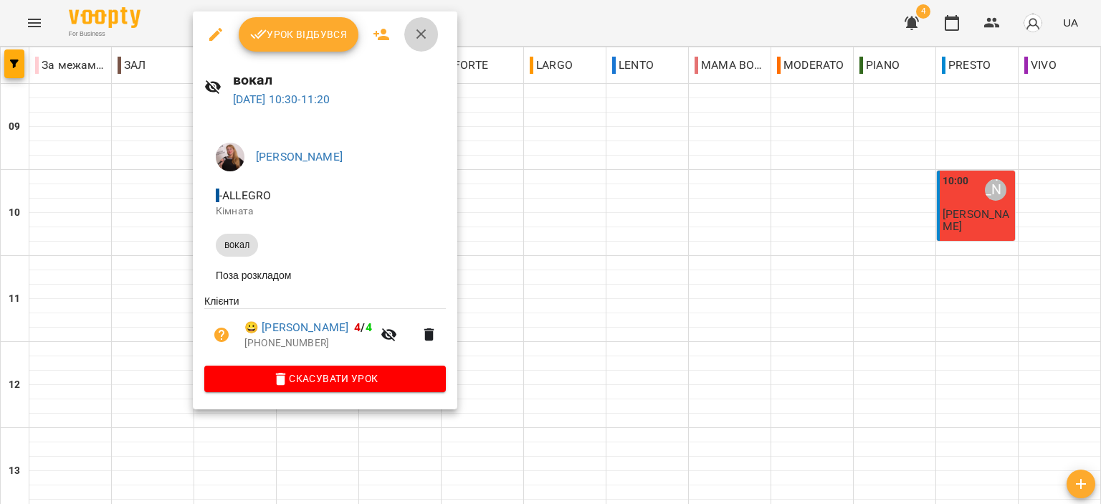
click at [413, 35] on icon "button" at bounding box center [421, 34] width 17 height 17
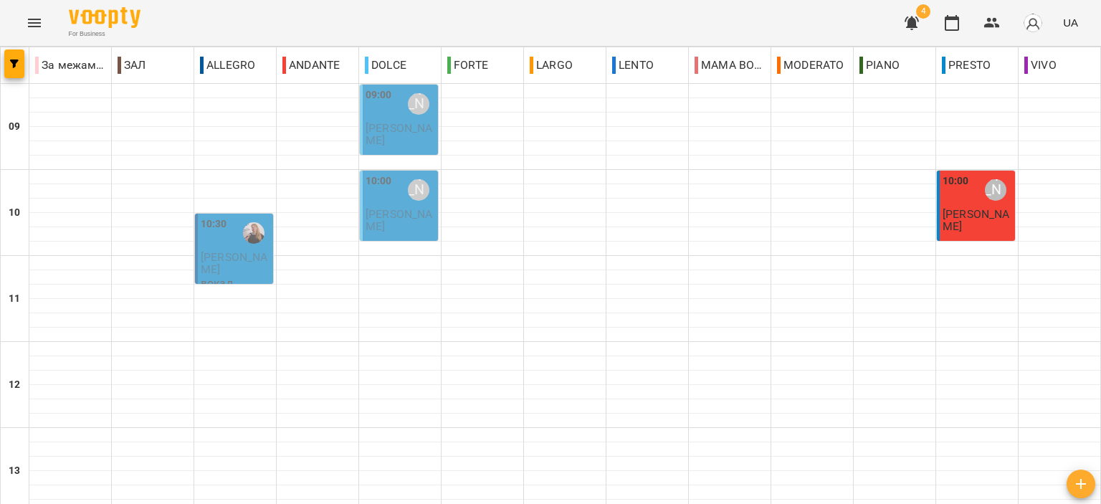
click at [212, 262] on span "Шатова Наталія" at bounding box center [234, 263] width 67 height 26
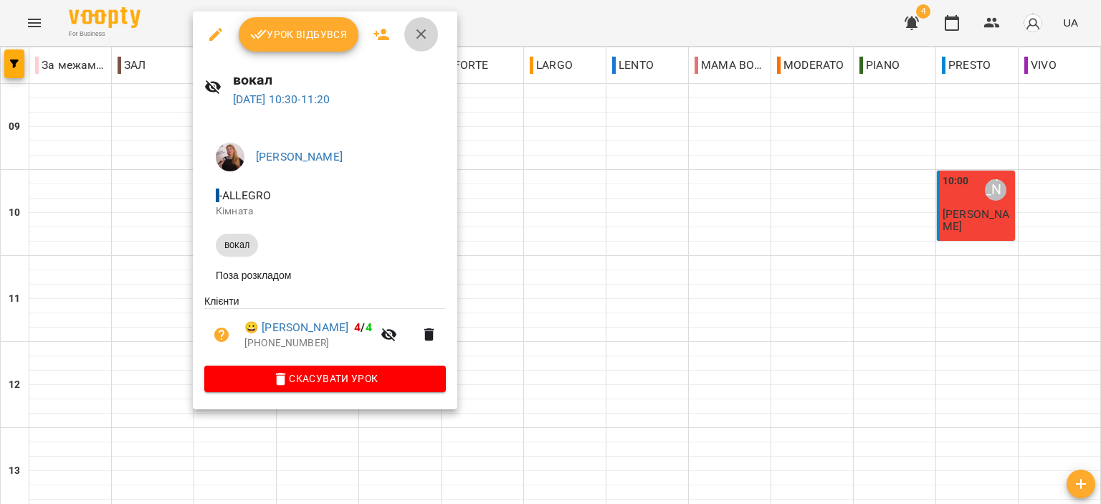
click at [424, 26] on icon "button" at bounding box center [421, 34] width 17 height 17
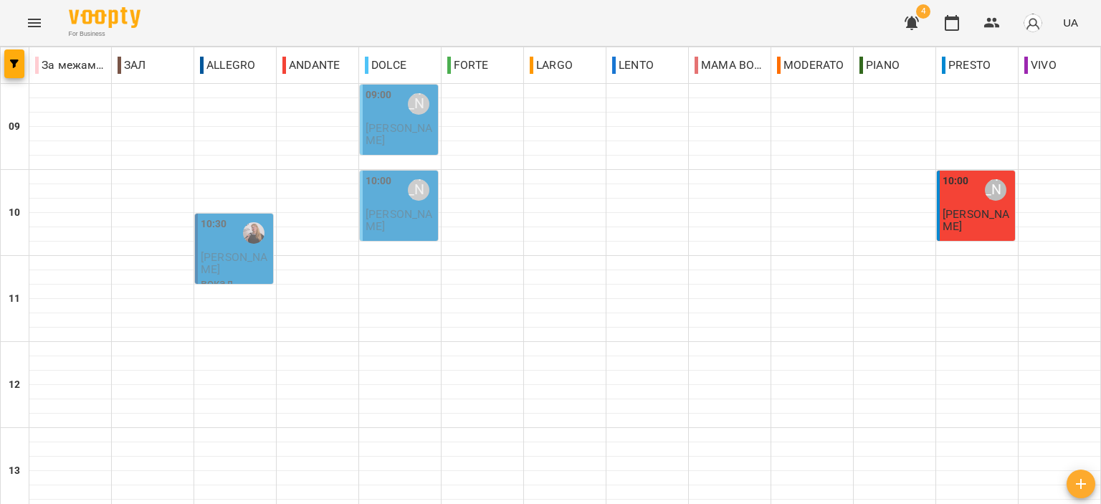
click at [952, 211] on span "Дайнеко Ольга" at bounding box center [976, 220] width 67 height 26
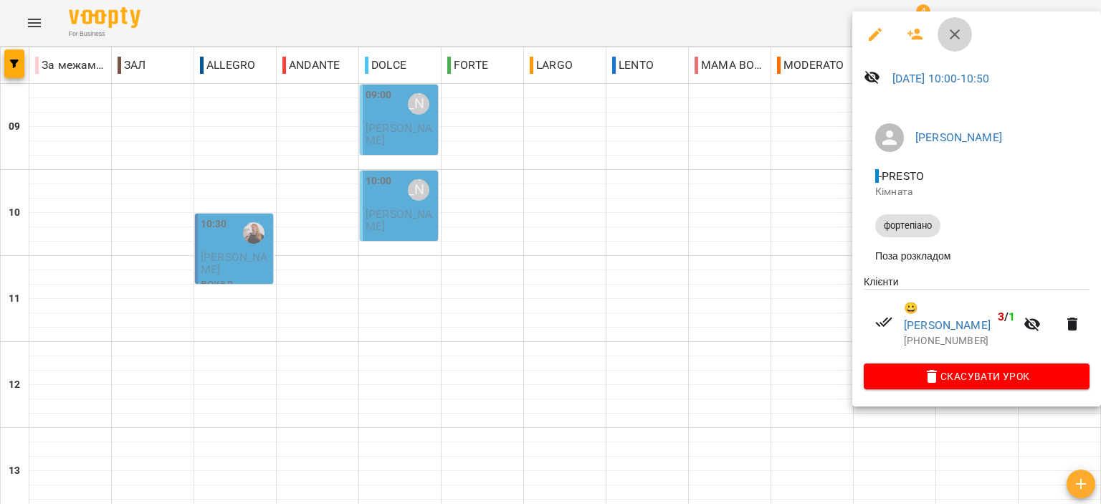
click at [952, 33] on icon "button" at bounding box center [954, 34] width 17 height 17
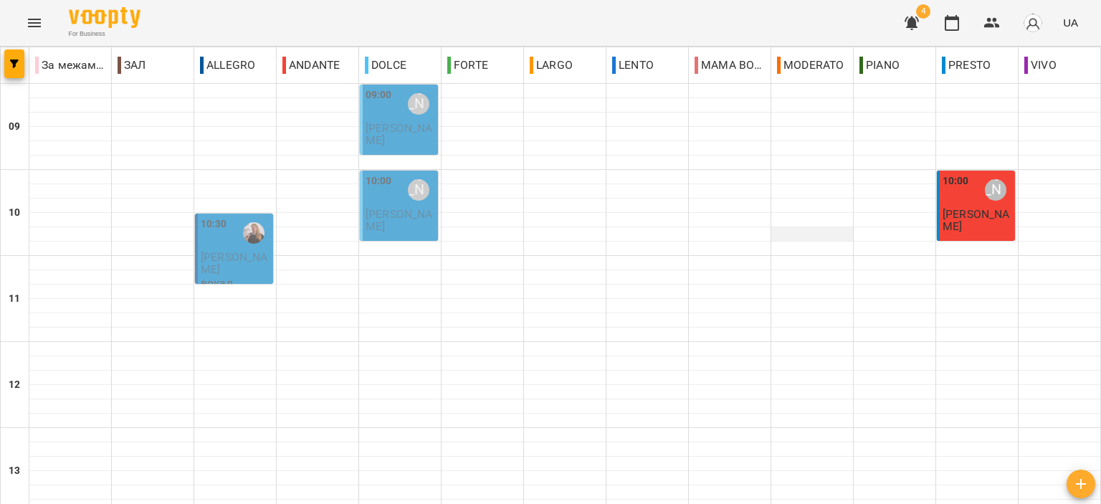
scroll to position [358, 0]
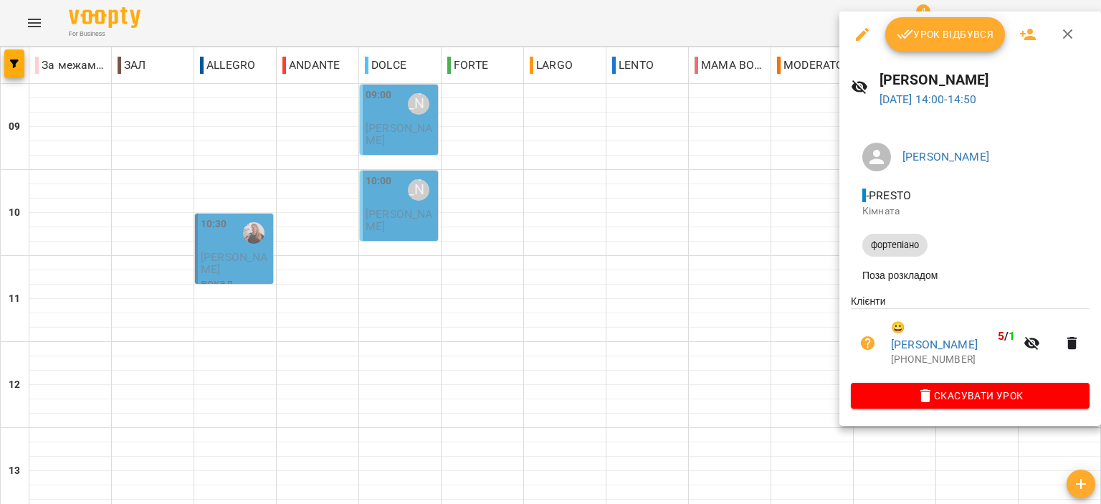
click at [1065, 37] on icon "button" at bounding box center [1068, 34] width 17 height 17
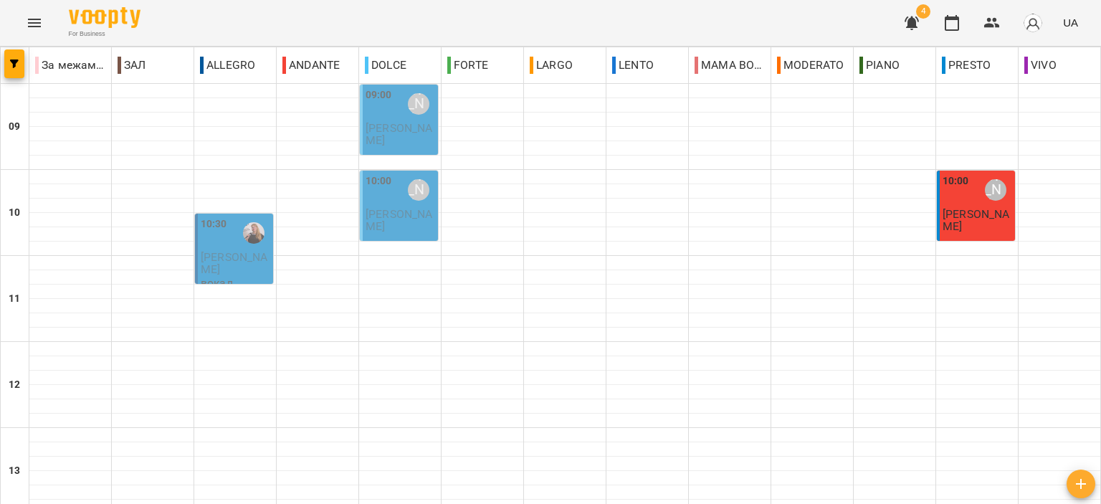
scroll to position [430, 0]
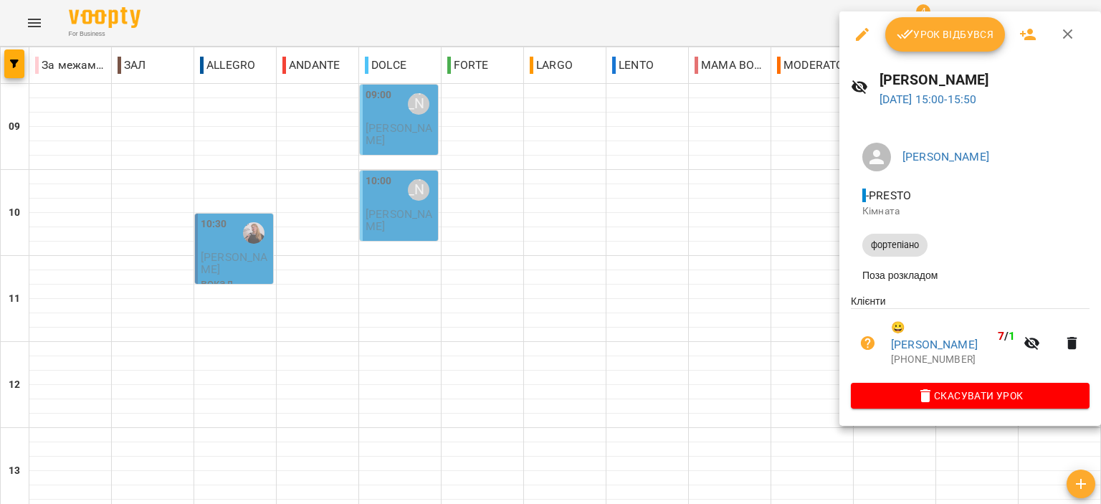
click at [1065, 37] on icon "button" at bounding box center [1068, 34] width 17 height 17
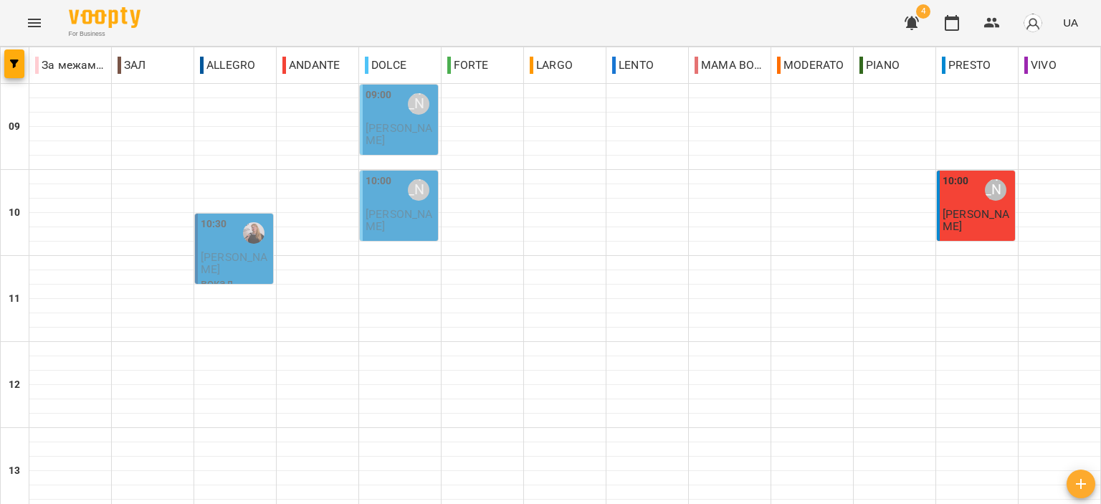
scroll to position [502, 0]
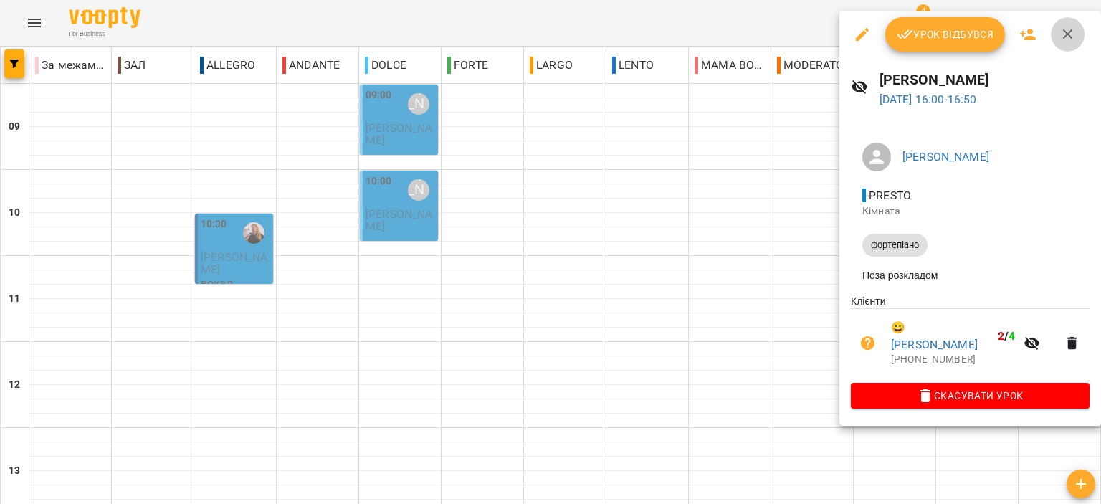
click at [1065, 39] on icon "button" at bounding box center [1068, 34] width 17 height 17
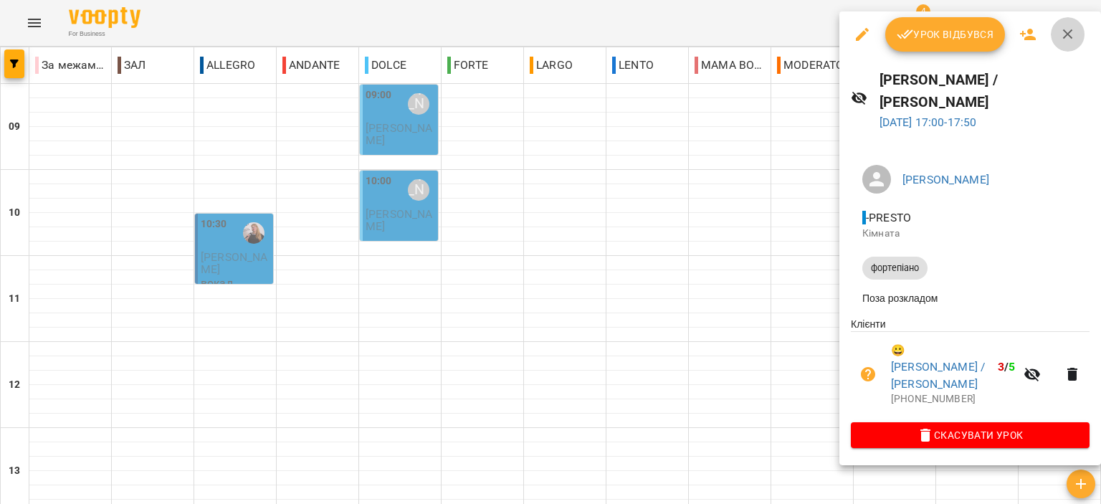
click at [1062, 39] on icon "button" at bounding box center [1068, 34] width 17 height 17
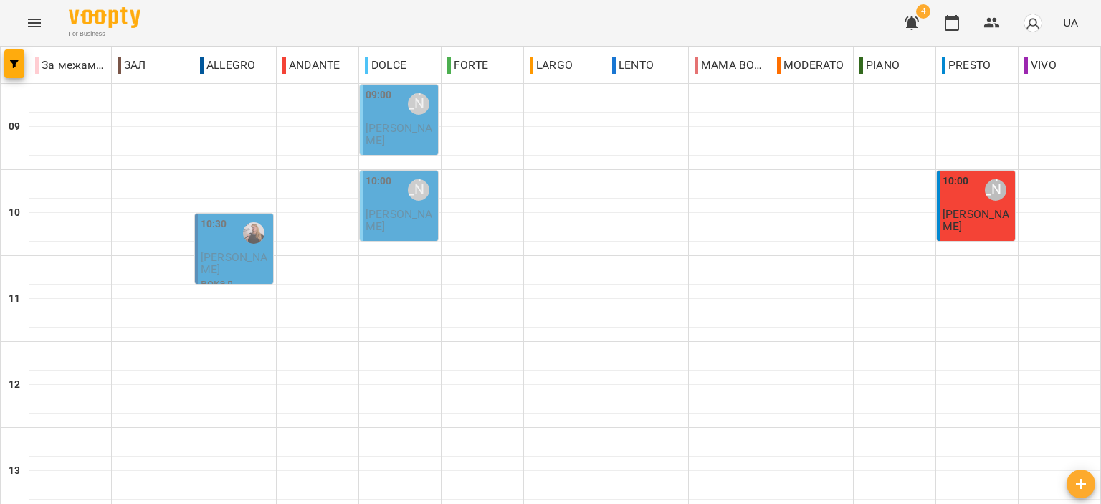
scroll to position [645, 0]
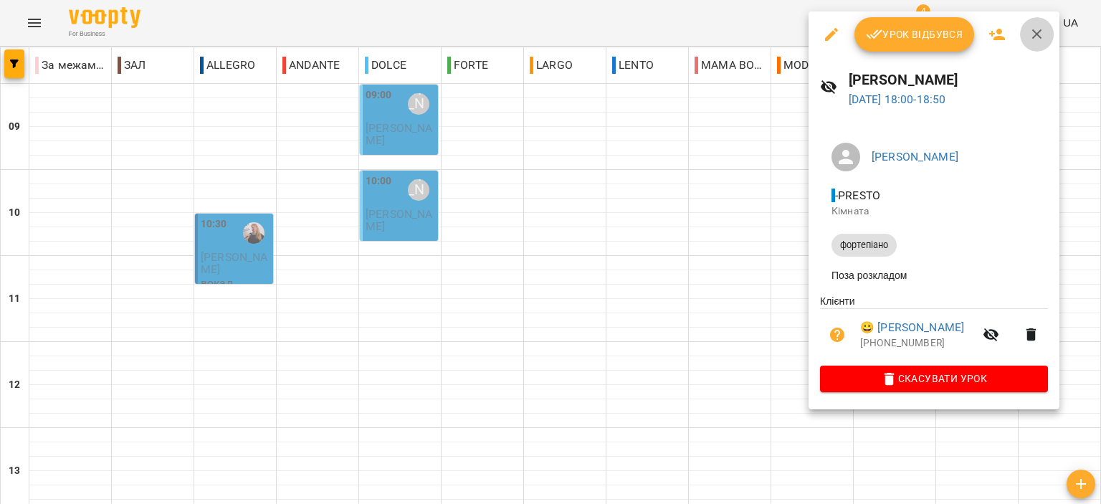
click at [1047, 32] on button "button" at bounding box center [1037, 34] width 34 height 34
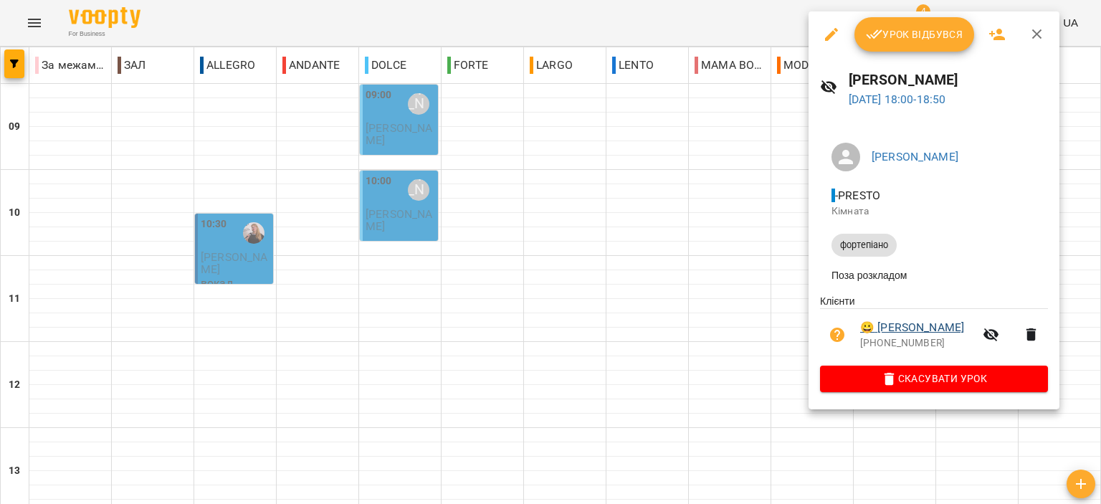
drag, startPoint x: 943, startPoint y: 322, endPoint x: 946, endPoint y: 329, distance: 7.7
click at [944, 325] on li "😀 Бондаренко Єлизавета +380730454011" at bounding box center [934, 334] width 228 height 51
click at [946, 329] on link "😀 Бондаренко Єлизавета" at bounding box center [912, 327] width 104 height 17
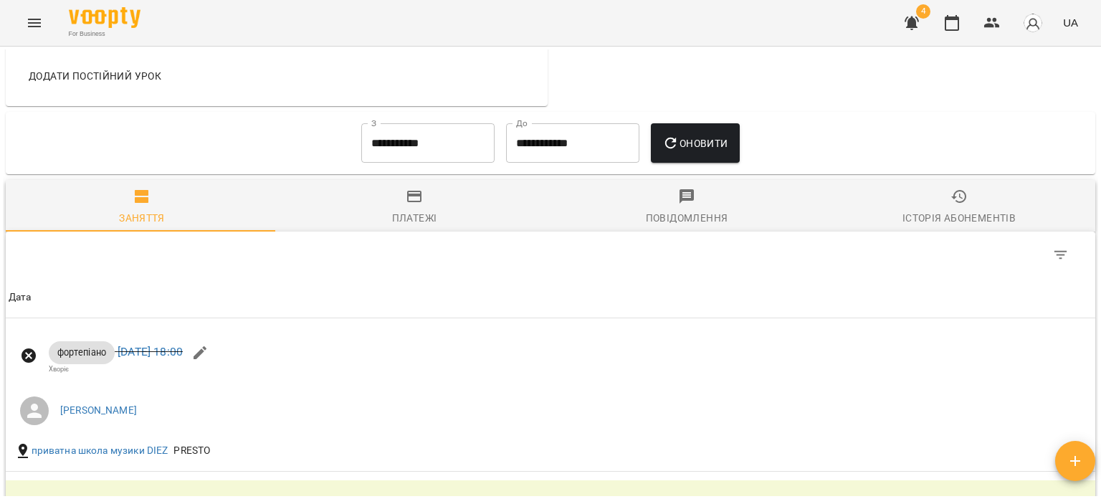
scroll to position [573, 0]
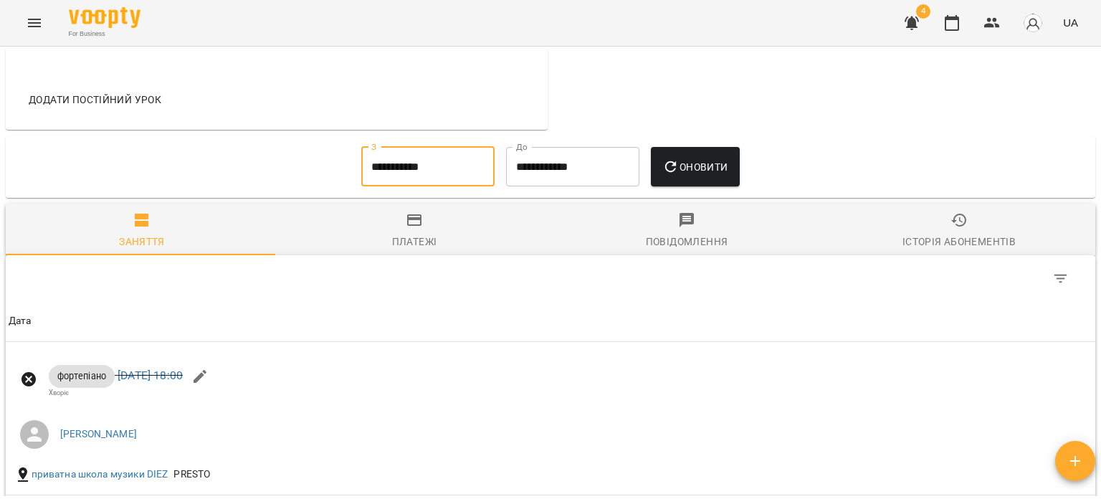
click at [431, 156] on input "**********" at bounding box center [427, 167] width 133 height 40
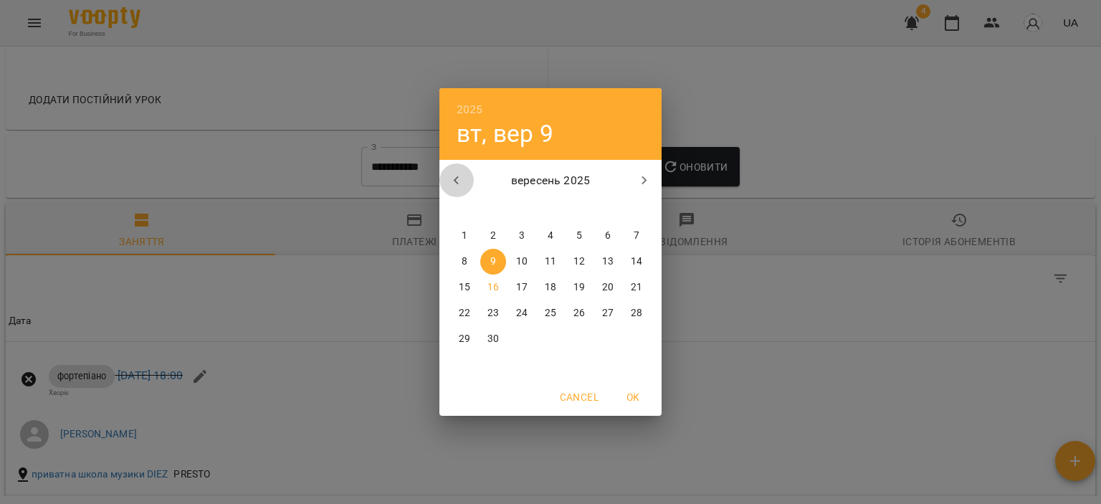
click at [452, 172] on icon "button" at bounding box center [456, 180] width 17 height 17
click at [582, 233] on span "1" at bounding box center [579, 236] width 26 height 14
type input "**********"
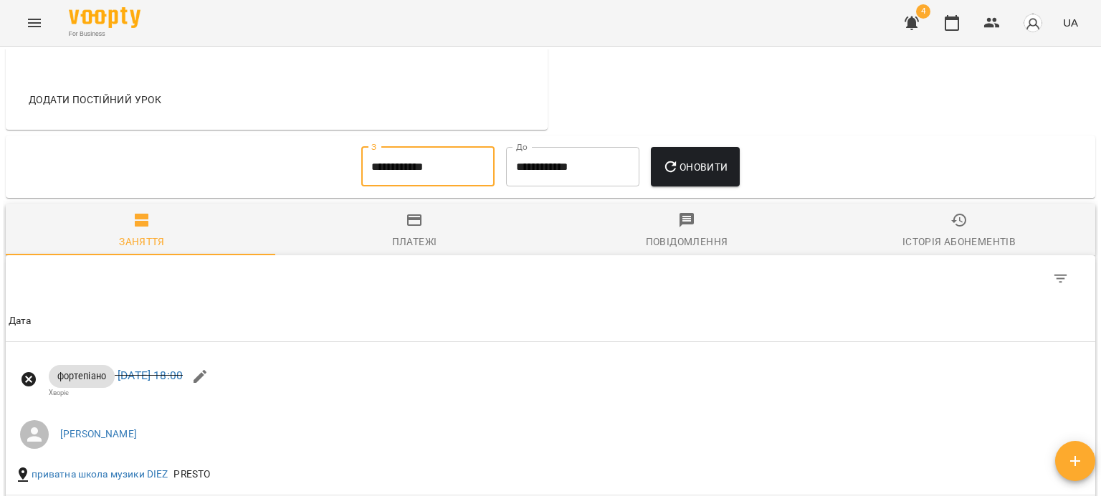
click at [728, 139] on div "**********" at bounding box center [550, 272] width 1095 height 447
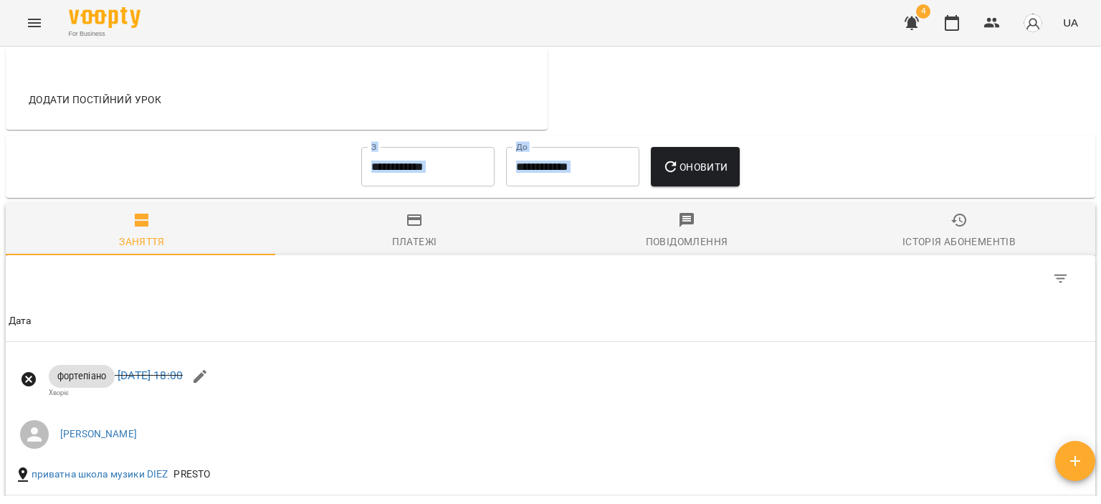
click at [720, 162] on span "Оновити" at bounding box center [694, 166] width 65 height 17
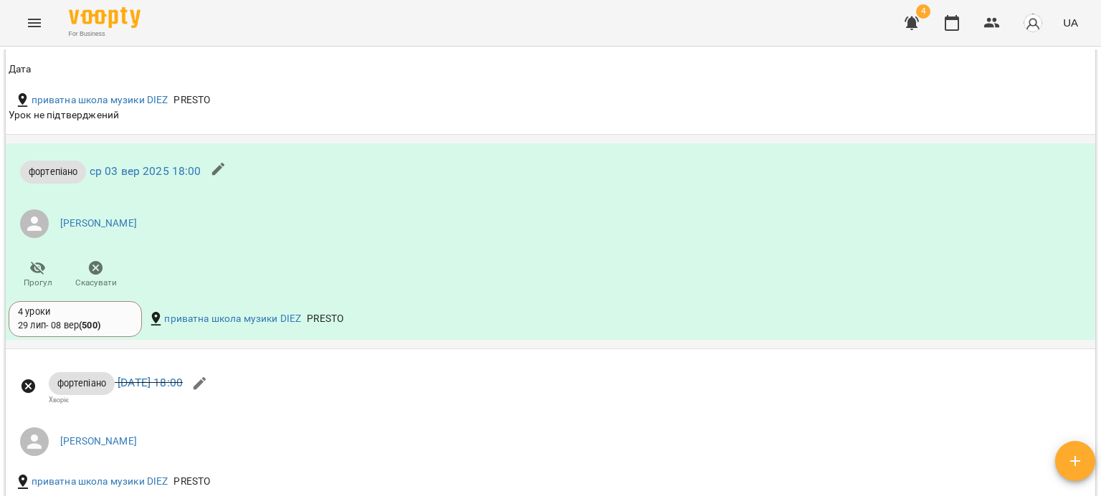
scroll to position [1147, 0]
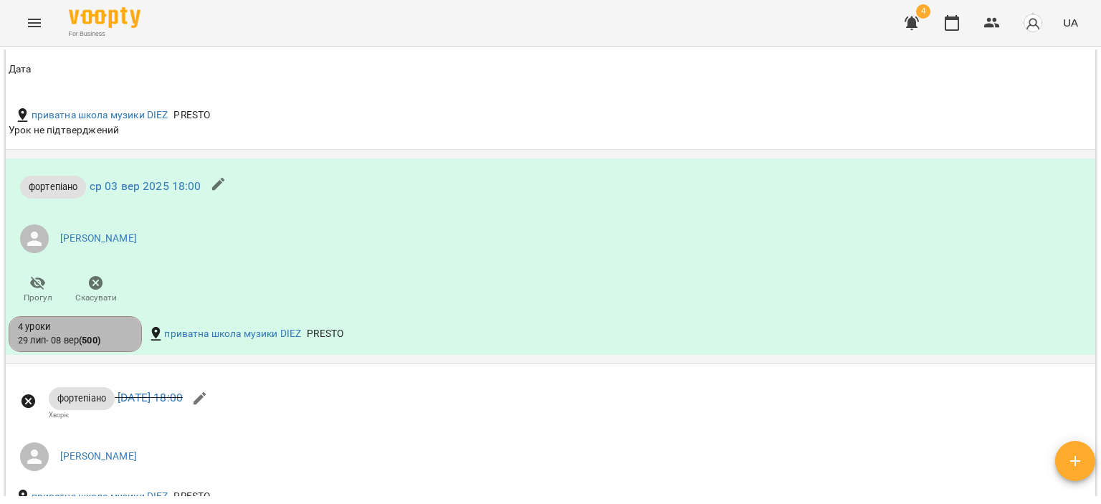
click at [103, 329] on div "4 уроки" at bounding box center [75, 326] width 115 height 13
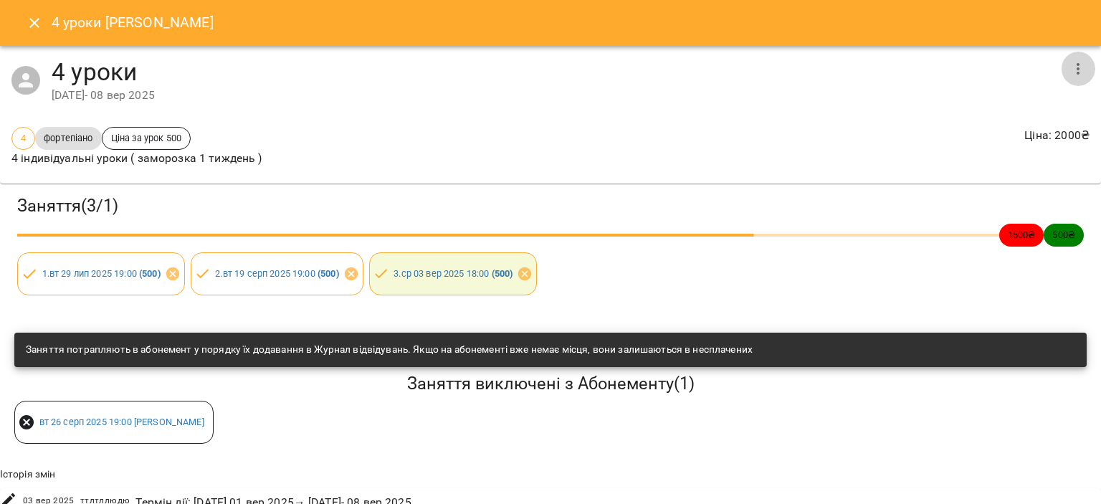
click at [1070, 72] on icon "button" at bounding box center [1078, 68] width 17 height 17
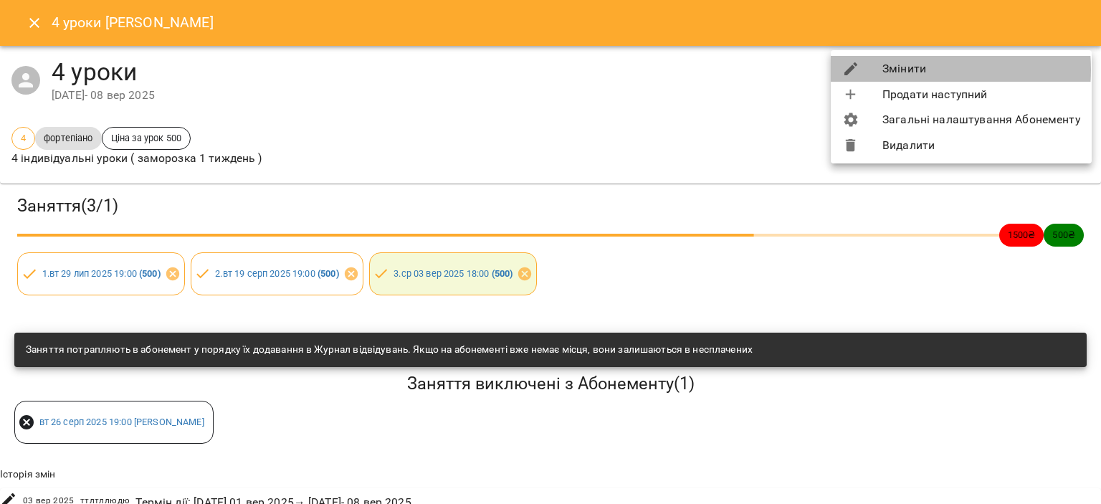
click at [899, 70] on li "Змінити" at bounding box center [961, 69] width 261 height 26
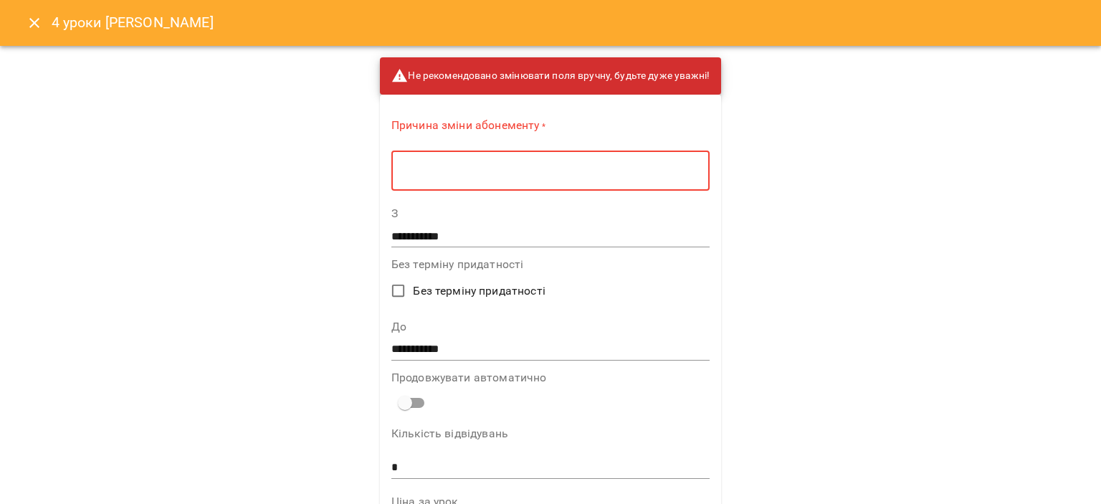
click at [521, 173] on textarea at bounding box center [550, 171] width 298 height 14
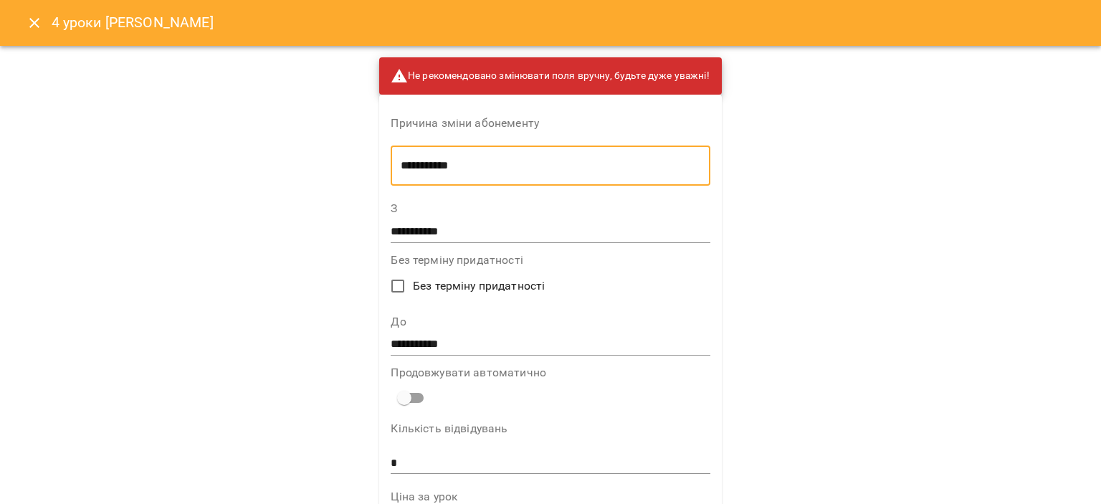
type textarea "**********"
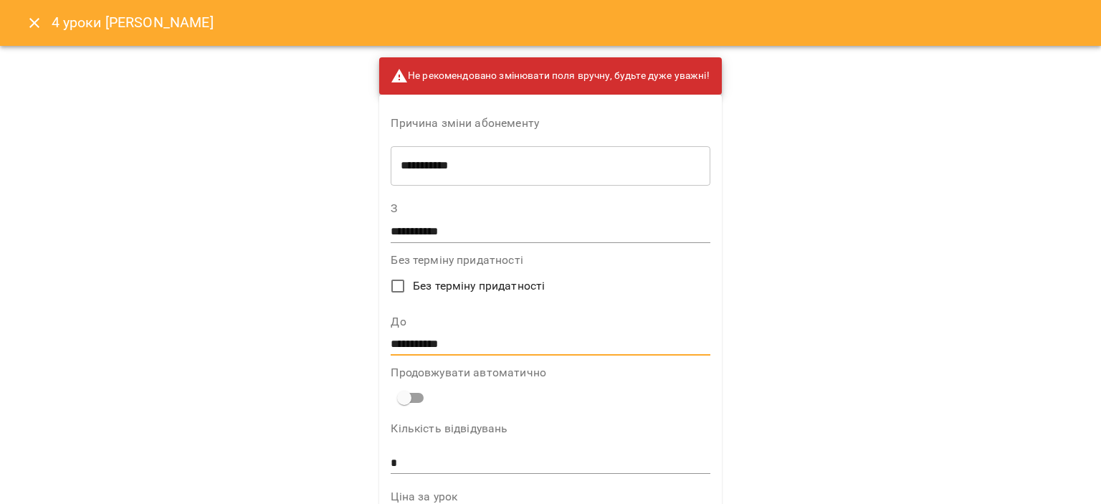
click at [505, 343] on input "**********" at bounding box center [550, 344] width 319 height 23
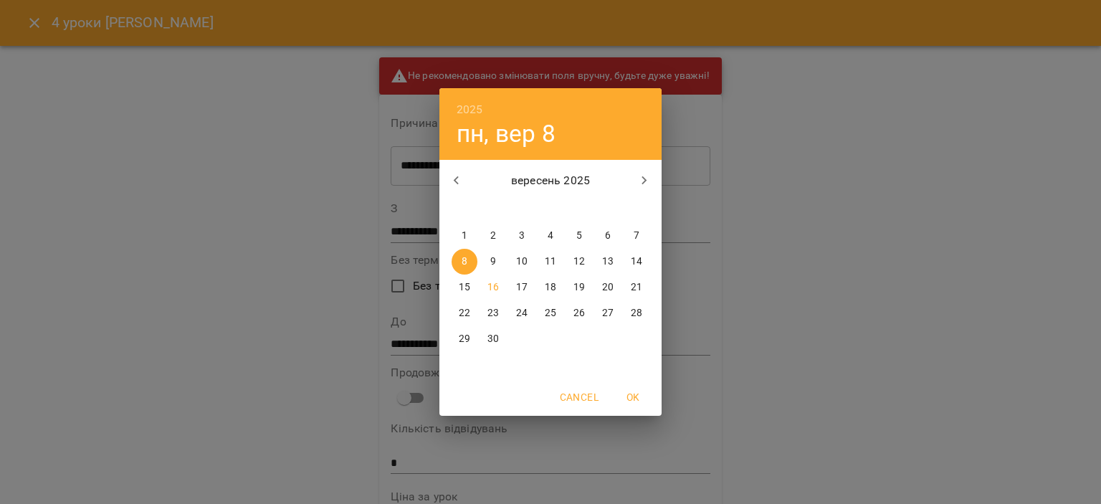
click at [554, 280] on p "18" at bounding box center [550, 287] width 11 height 14
type input "**********"
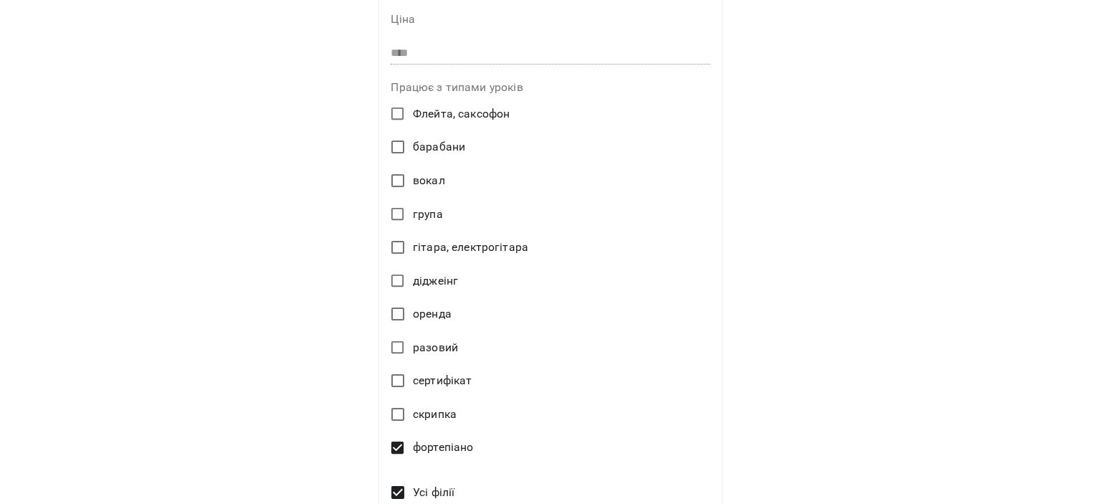
scroll to position [674, 0]
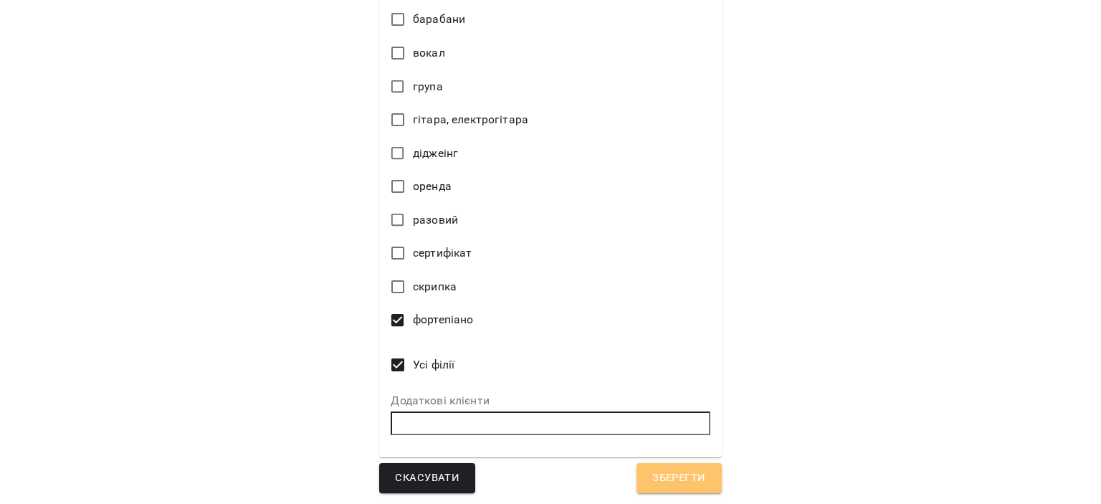
click at [690, 480] on span "Зберегти" at bounding box center [678, 478] width 53 height 19
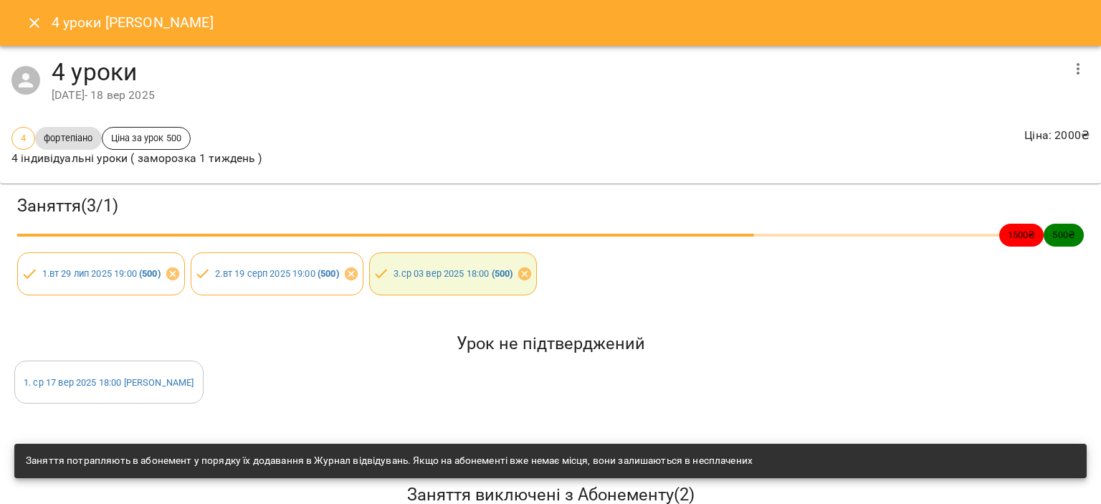
click at [32, 17] on icon "Close" at bounding box center [34, 22] width 17 height 17
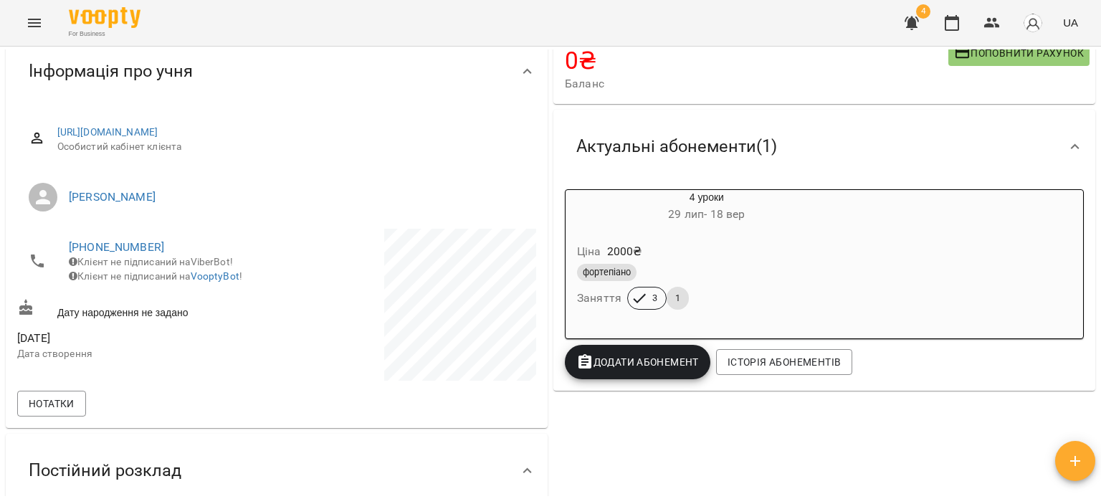
scroll to position [0, 0]
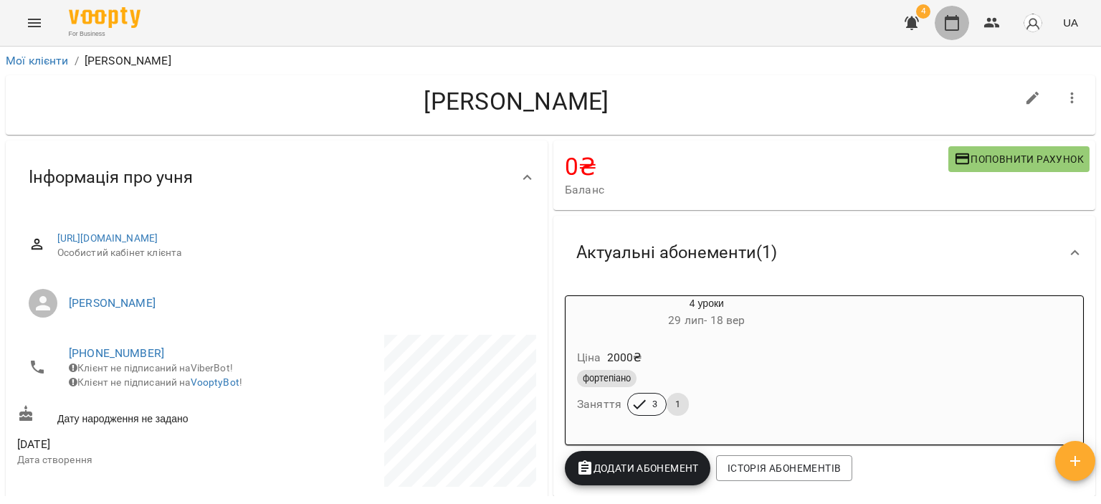
click at [948, 16] on icon "button" at bounding box center [951, 22] width 17 height 17
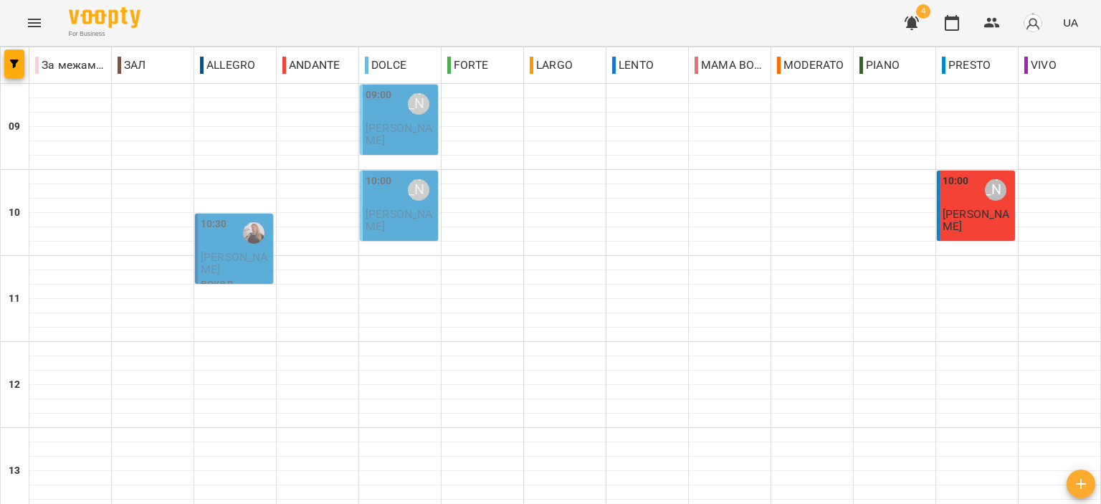
scroll to position [430, 0]
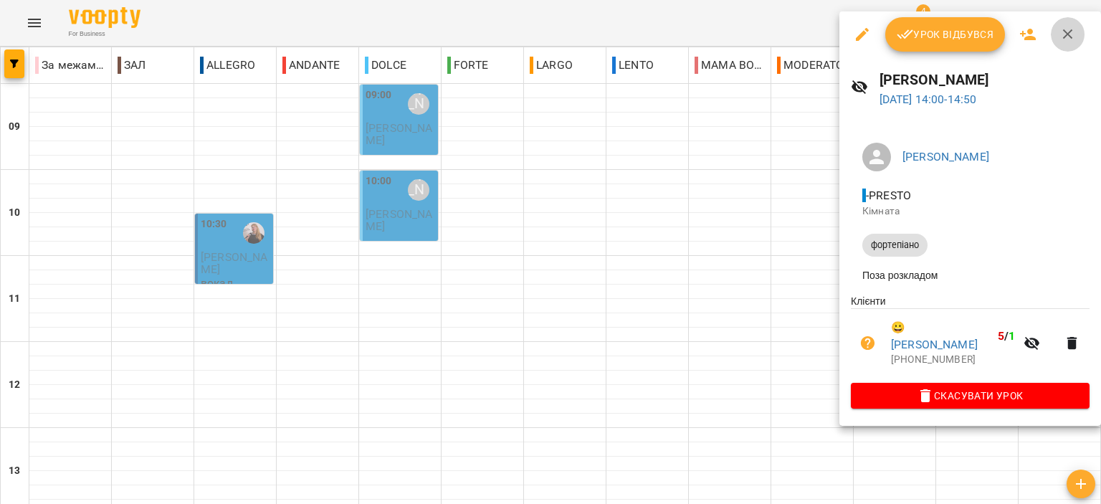
click at [1080, 34] on button "button" at bounding box center [1068, 34] width 34 height 34
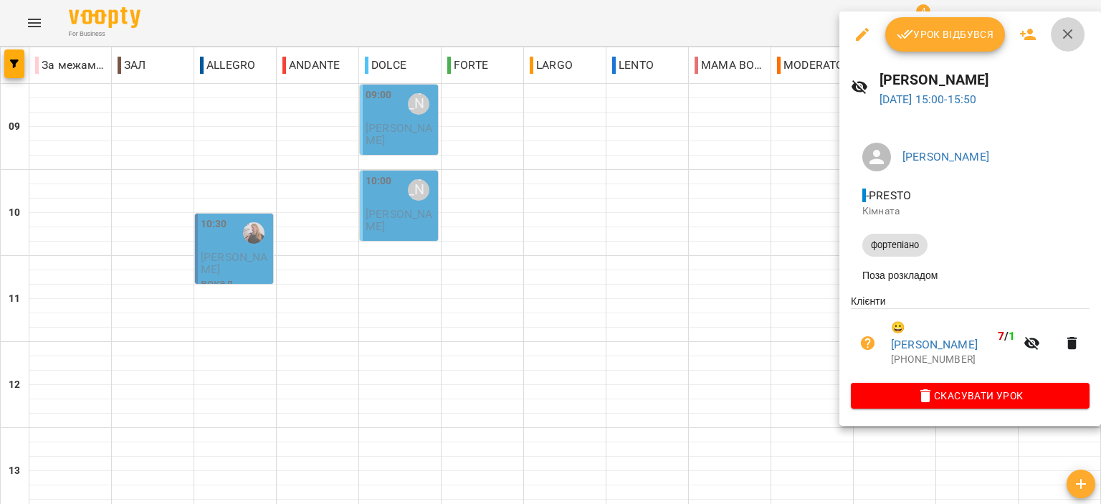
click at [1061, 39] on icon "button" at bounding box center [1068, 34] width 17 height 17
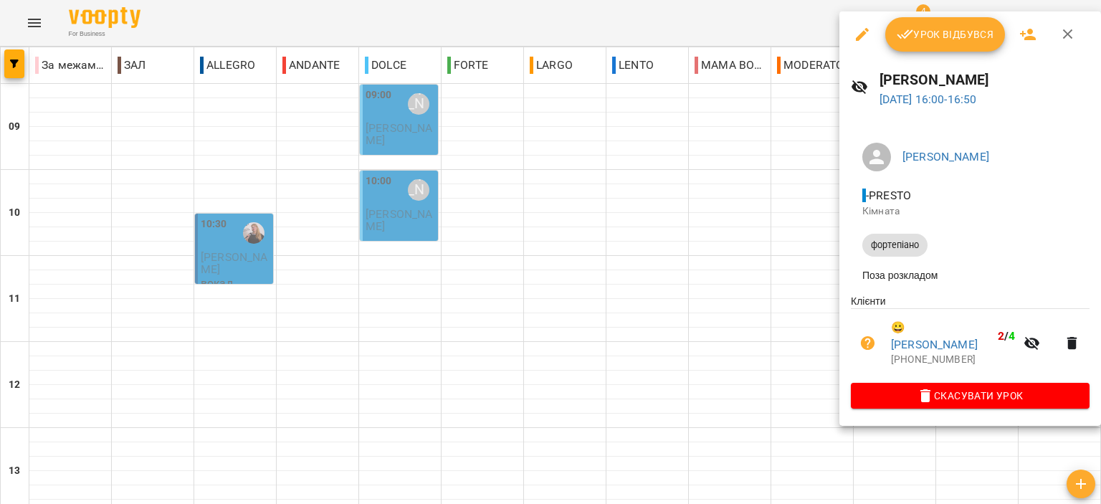
click at [1072, 36] on icon "button" at bounding box center [1068, 34] width 17 height 17
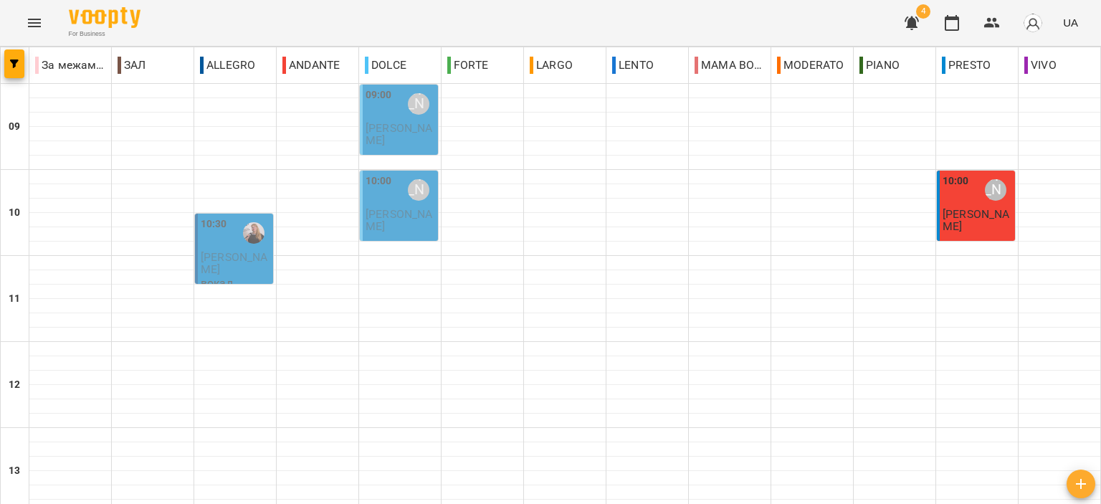
scroll to position [573, 0]
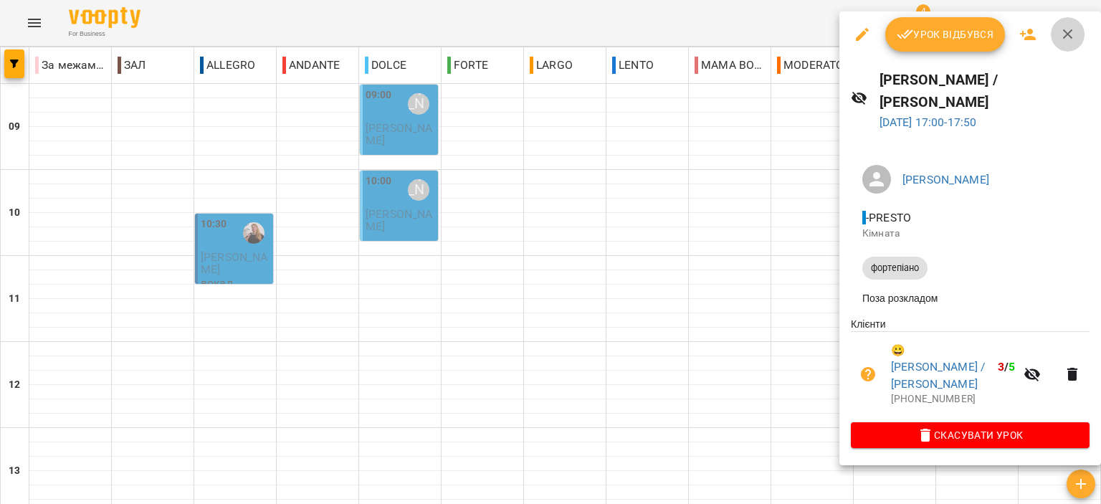
click at [1057, 44] on button "button" at bounding box center [1068, 34] width 34 height 34
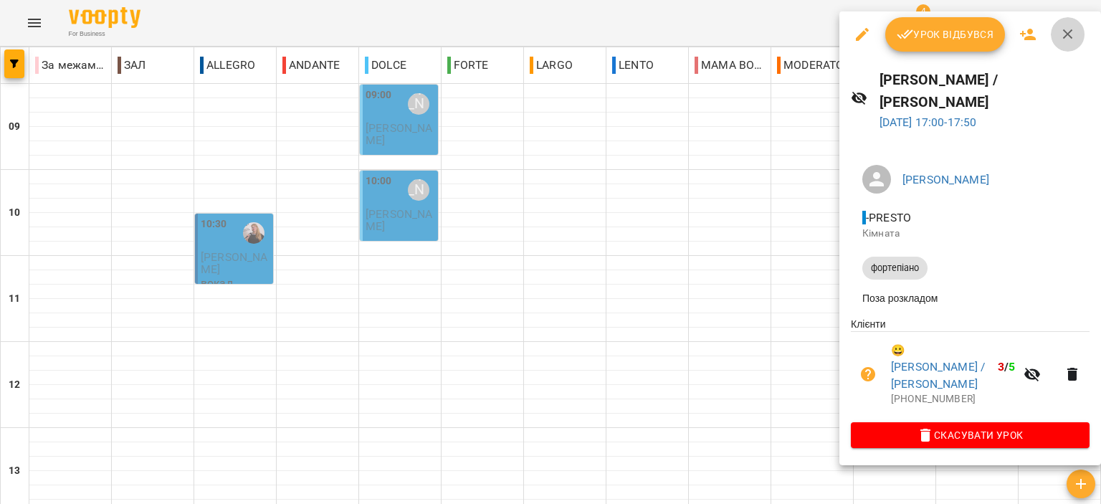
click at [1067, 36] on icon "button" at bounding box center [1068, 34] width 17 height 17
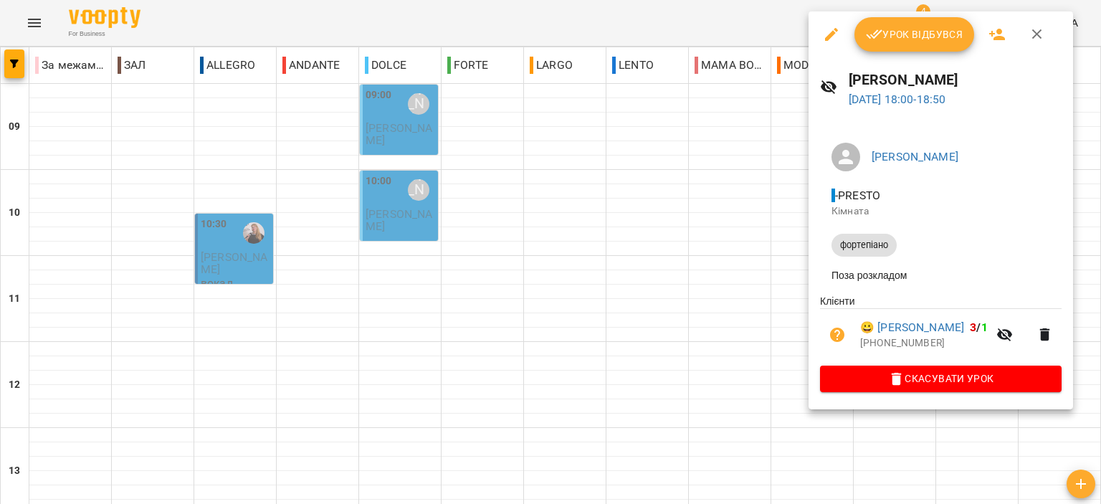
click at [1037, 26] on icon "button" at bounding box center [1037, 34] width 17 height 17
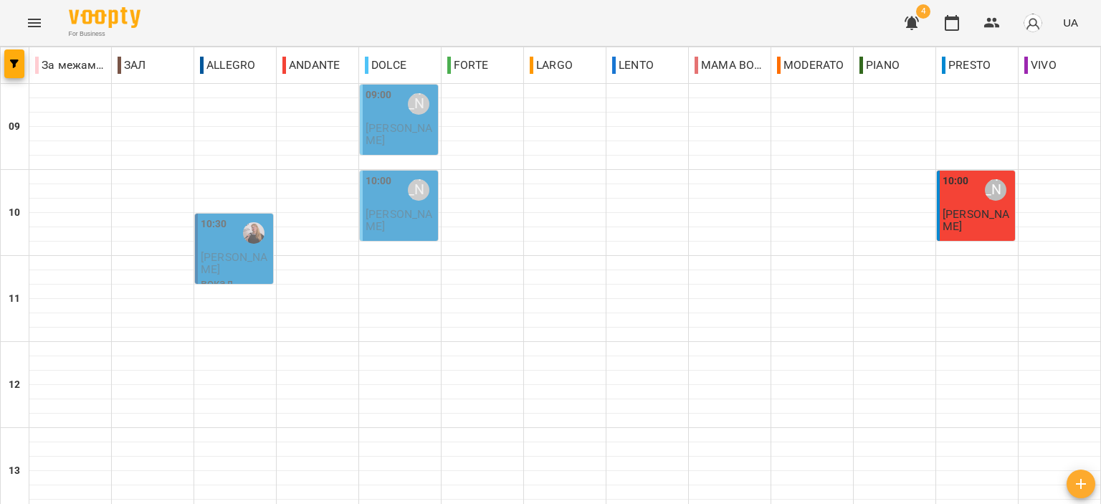
scroll to position [707, 0]
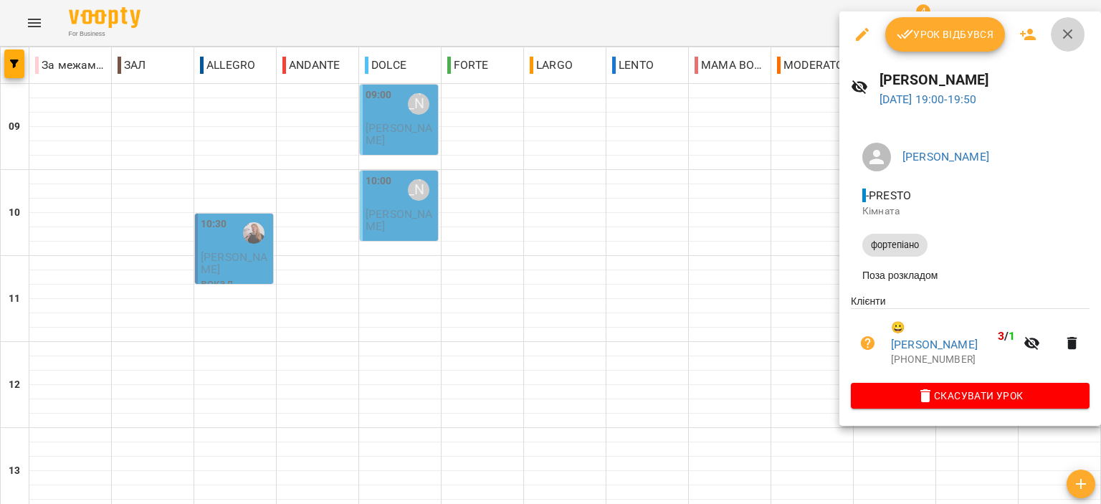
click at [1063, 39] on icon "button" at bounding box center [1068, 34] width 17 height 17
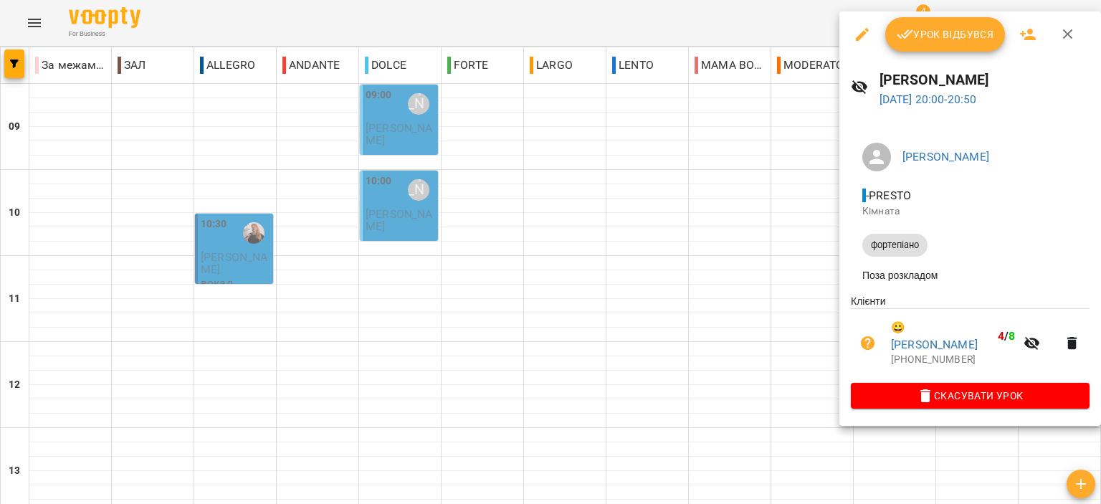
click at [1061, 31] on icon "button" at bounding box center [1068, 34] width 17 height 17
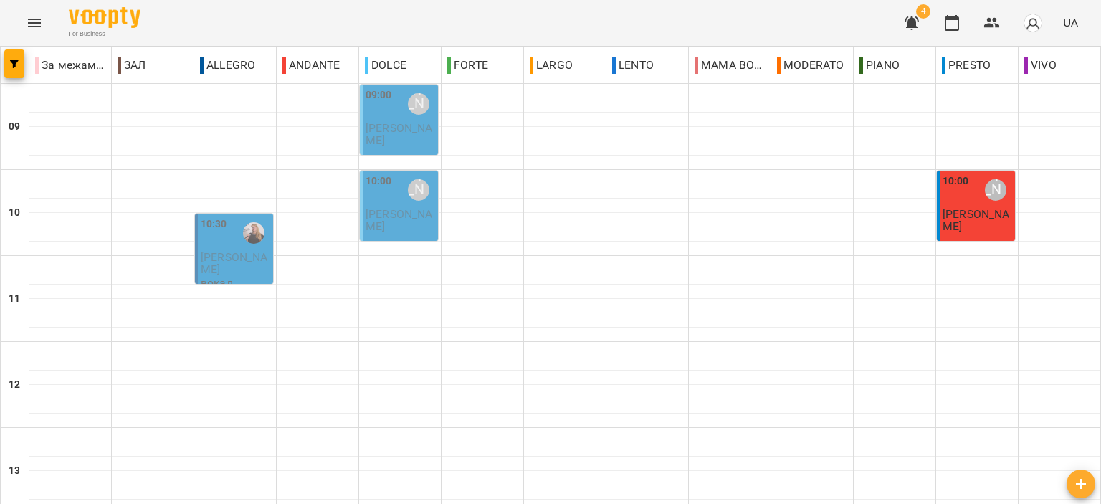
scroll to position [492, 0]
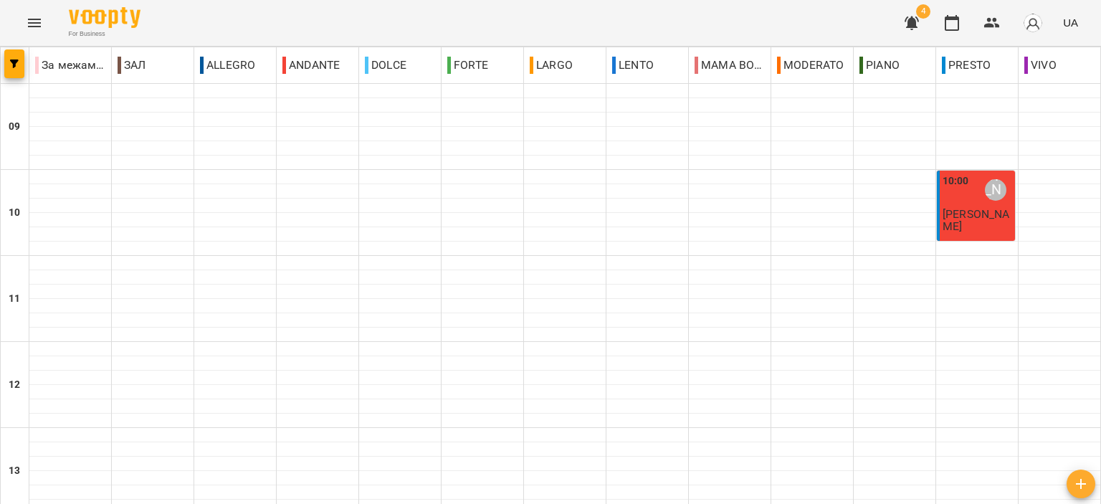
scroll to position [707, 0]
click at [898, 21] on button "button" at bounding box center [912, 23] width 34 height 34
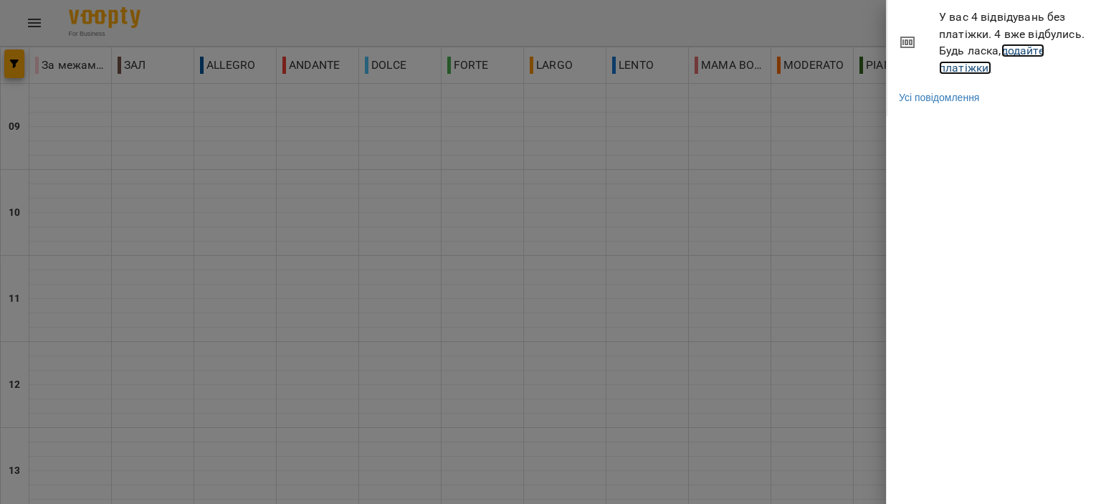
click at [958, 65] on link "додайте платіжки!" at bounding box center [991, 59] width 105 height 31
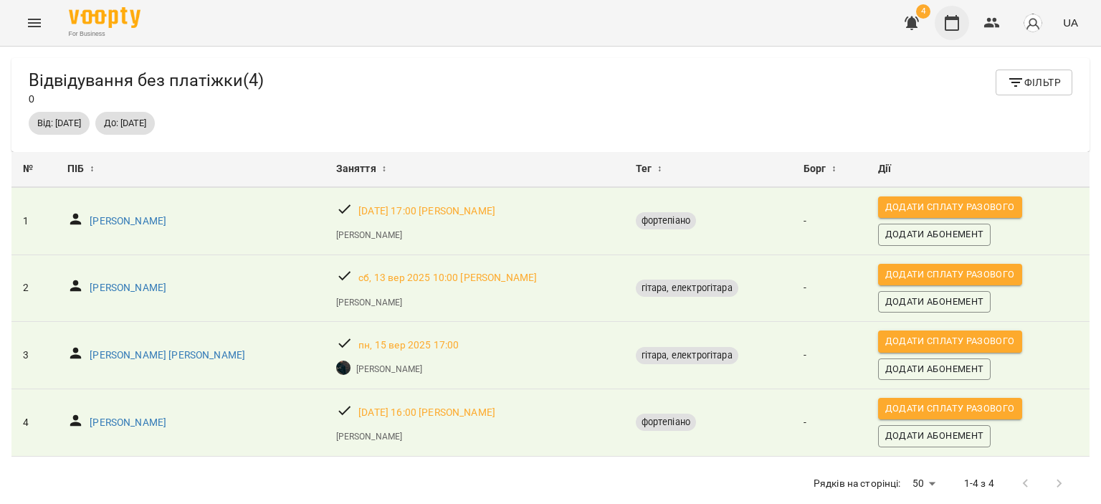
click at [956, 19] on icon "button" at bounding box center [952, 23] width 14 height 16
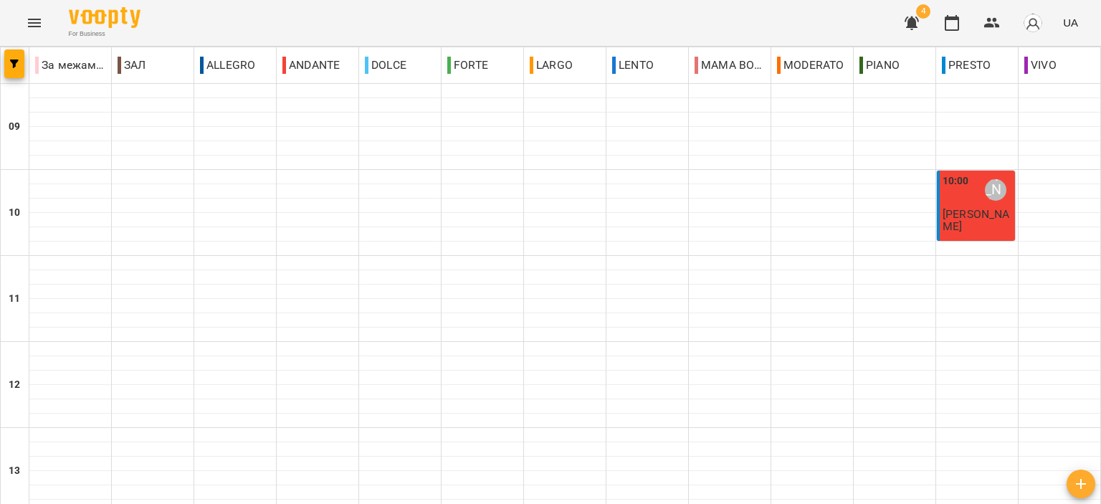
scroll to position [707, 0]
